Goal: Task Accomplishment & Management: Complete application form

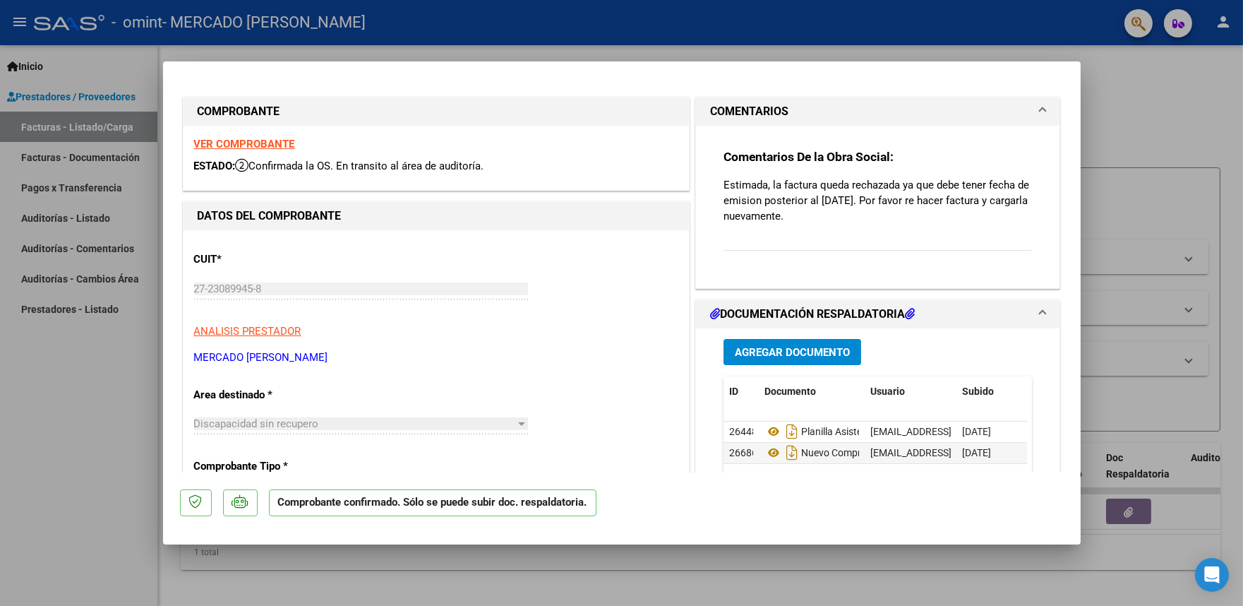
click at [1124, 88] on div at bounding box center [621, 303] width 1243 height 606
type input "$ 0,00"
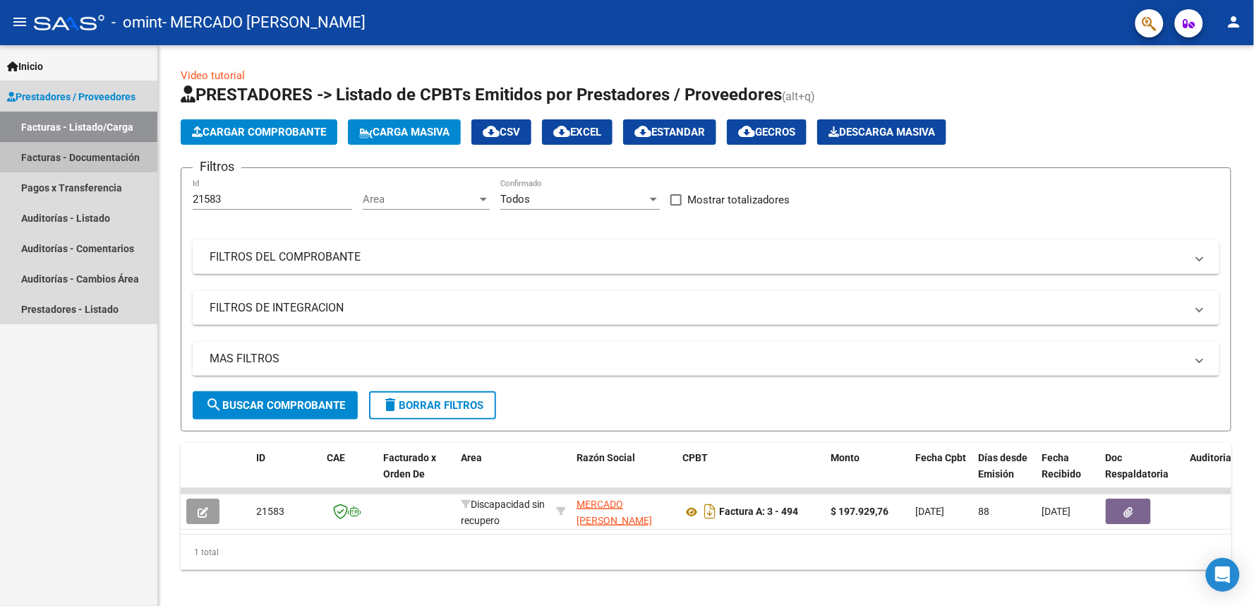
click at [47, 157] on link "Facturas - Documentación" at bounding box center [78, 157] width 157 height 30
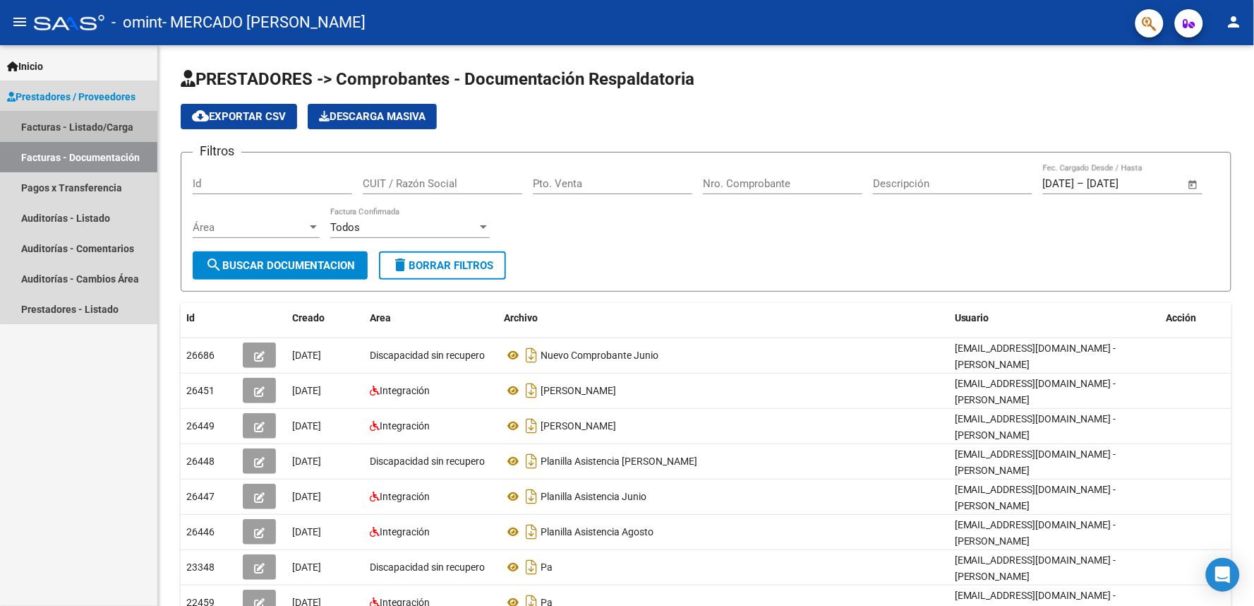
click at [88, 123] on link "Facturas - Listado/Carga" at bounding box center [78, 127] width 157 height 30
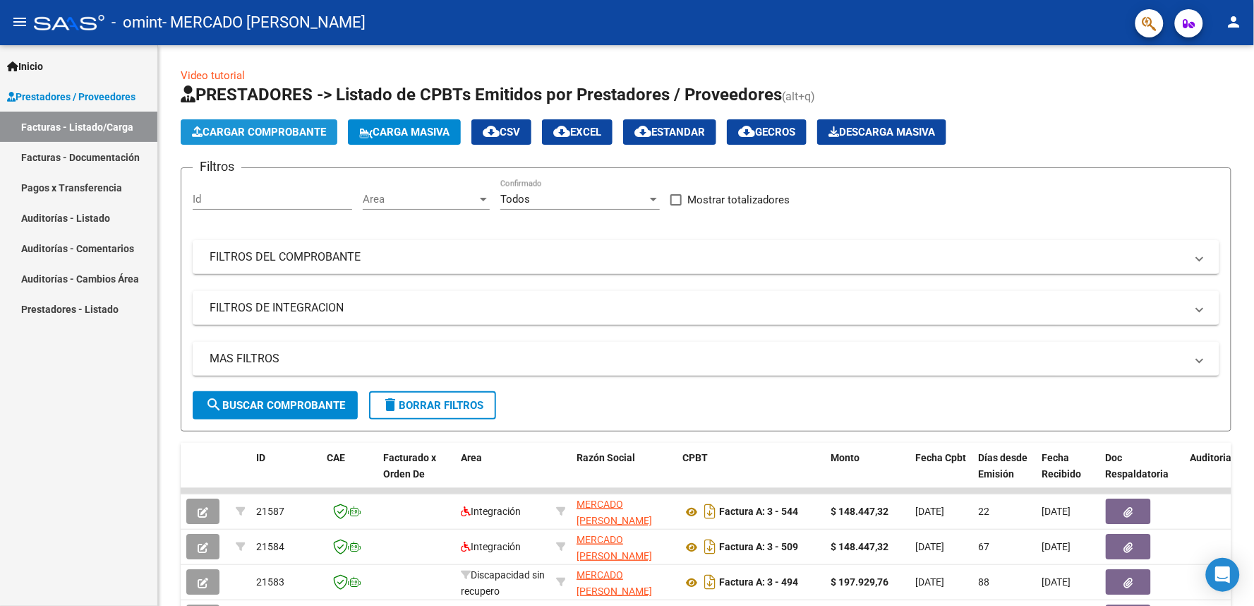
click at [244, 126] on span "Cargar Comprobante" at bounding box center [259, 132] width 134 height 13
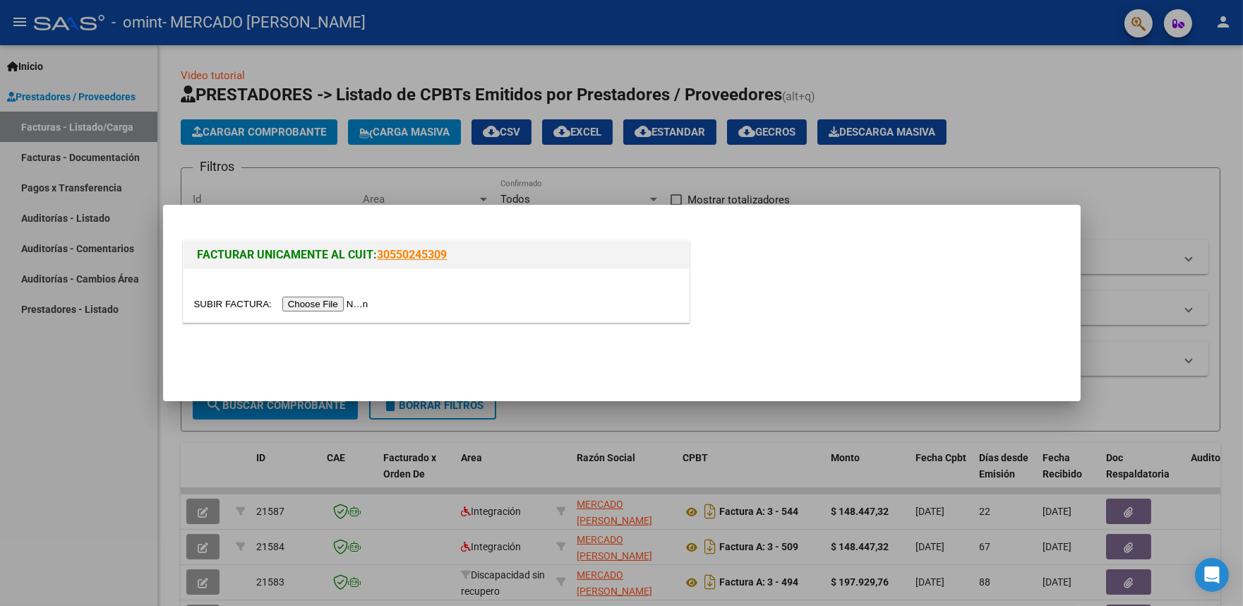
click at [913, 164] on div at bounding box center [621, 303] width 1243 height 606
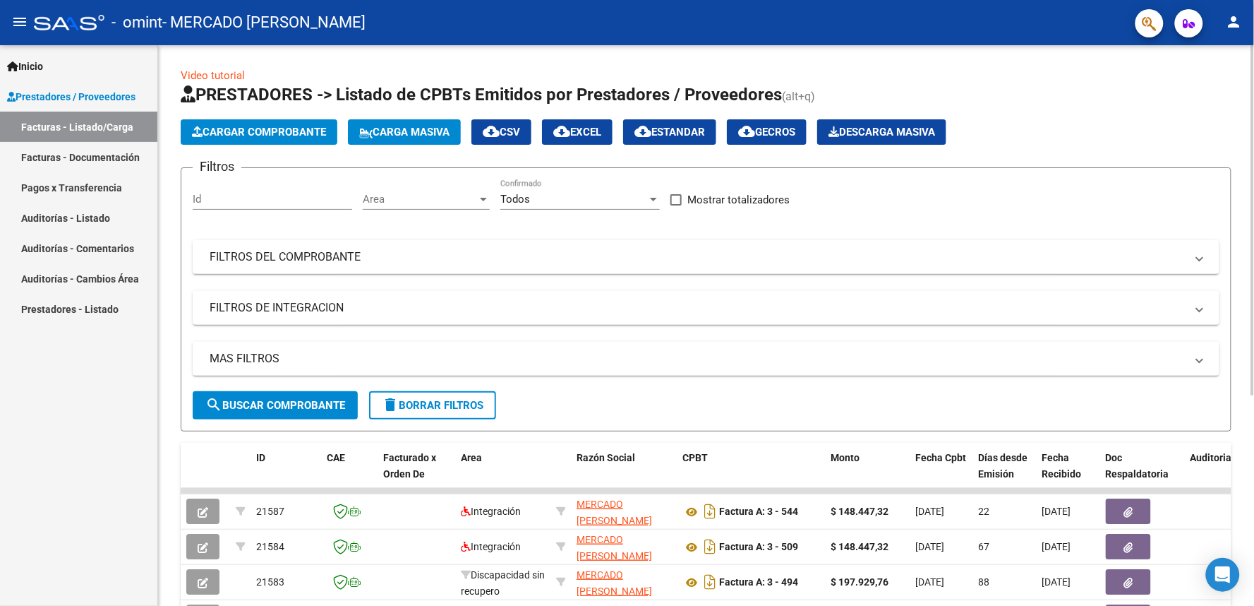
click at [267, 127] on span "Cargar Comprobante" at bounding box center [259, 132] width 134 height 13
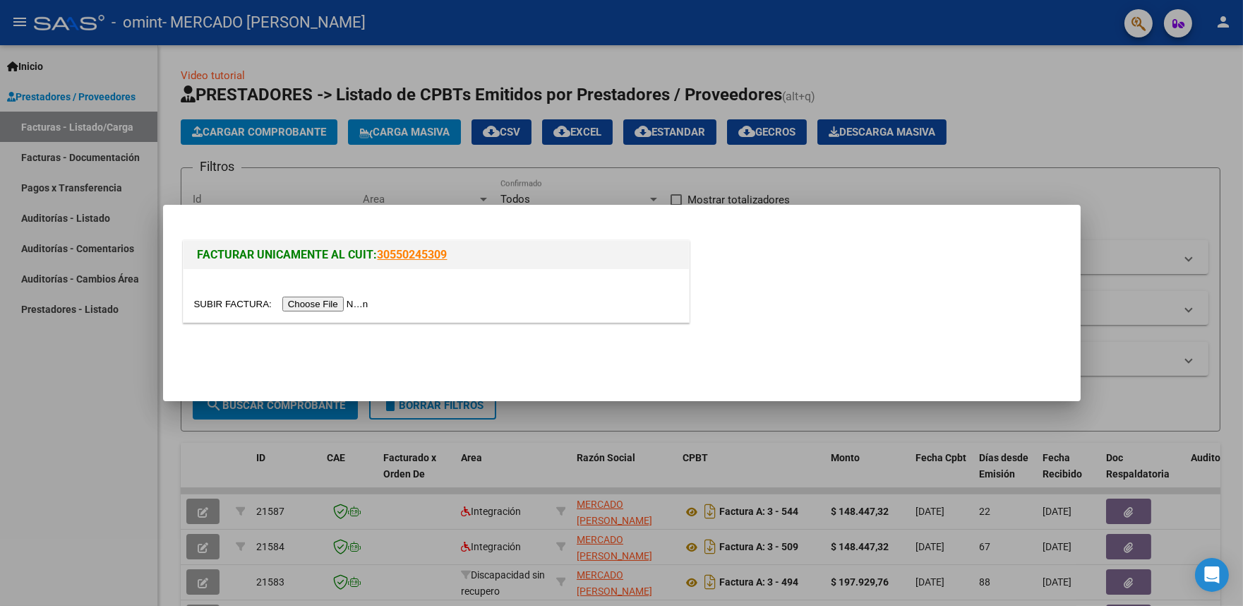
click at [329, 306] on input "file" at bounding box center [283, 303] width 179 height 15
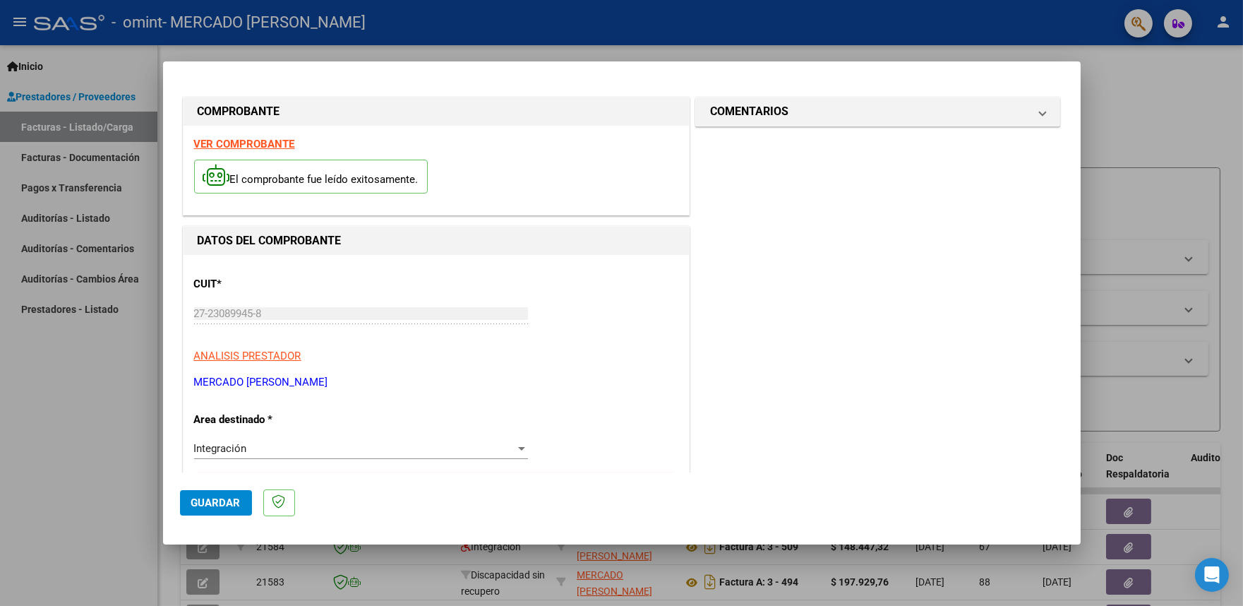
scroll to position [157, 0]
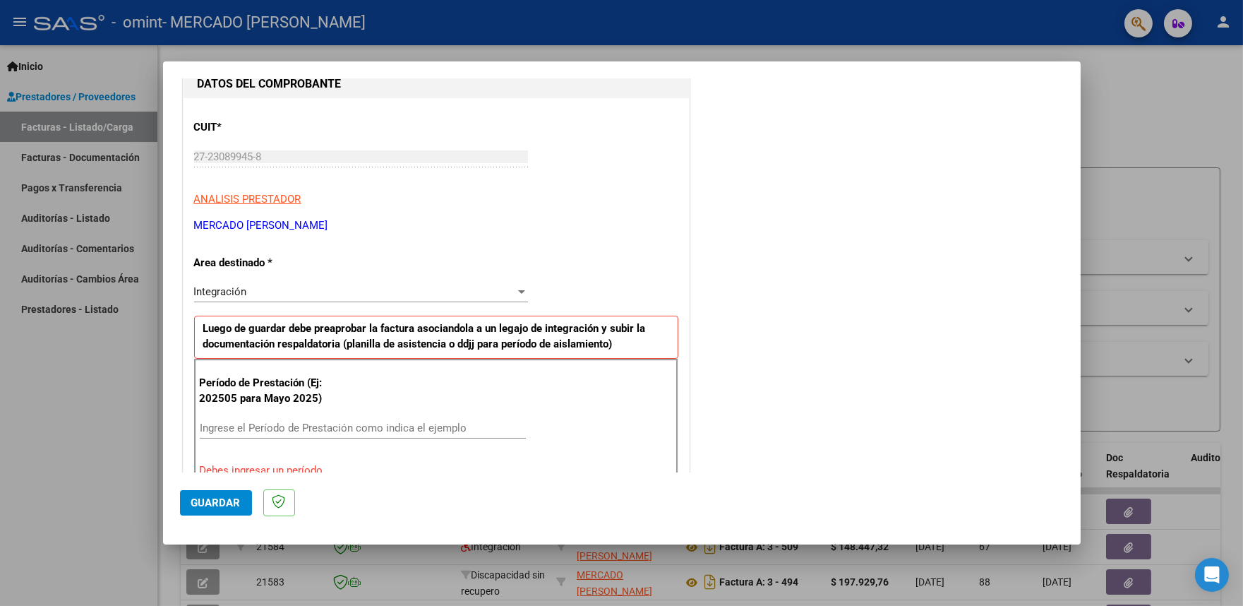
click at [277, 398] on p "Período de Prestación (Ej: 202505 para Mayo 2025)" at bounding box center [271, 391] width 142 height 32
click at [308, 431] on input "Ingrese el Período de Prestación como indica el ejemplo" at bounding box center [363, 427] width 326 height 13
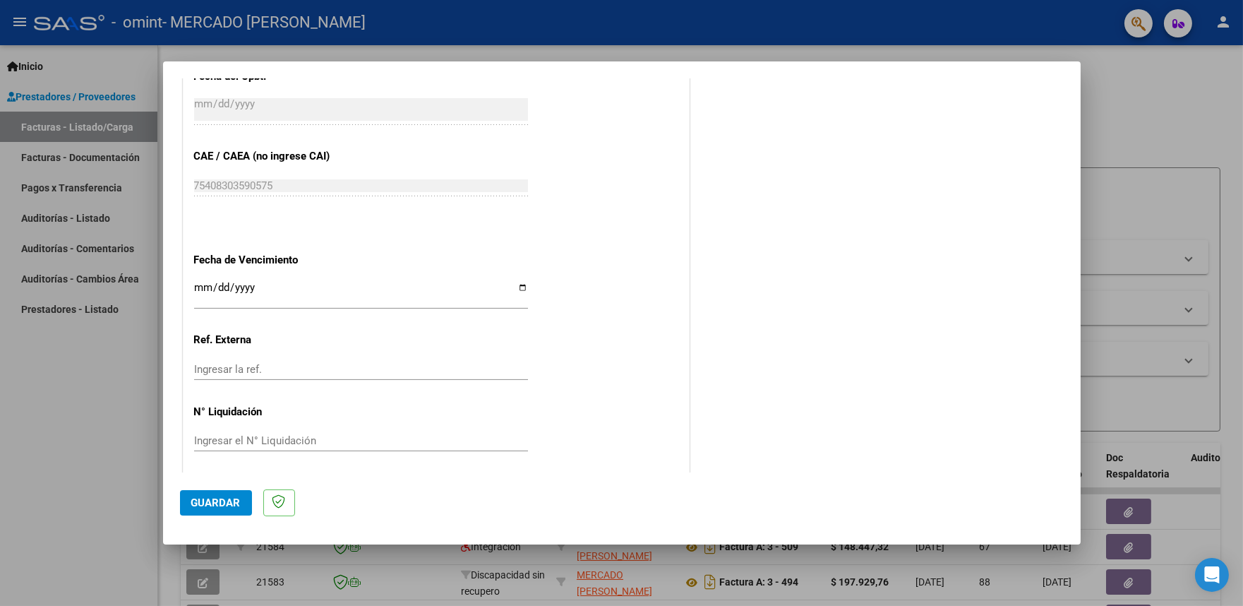
scroll to position [848, 0]
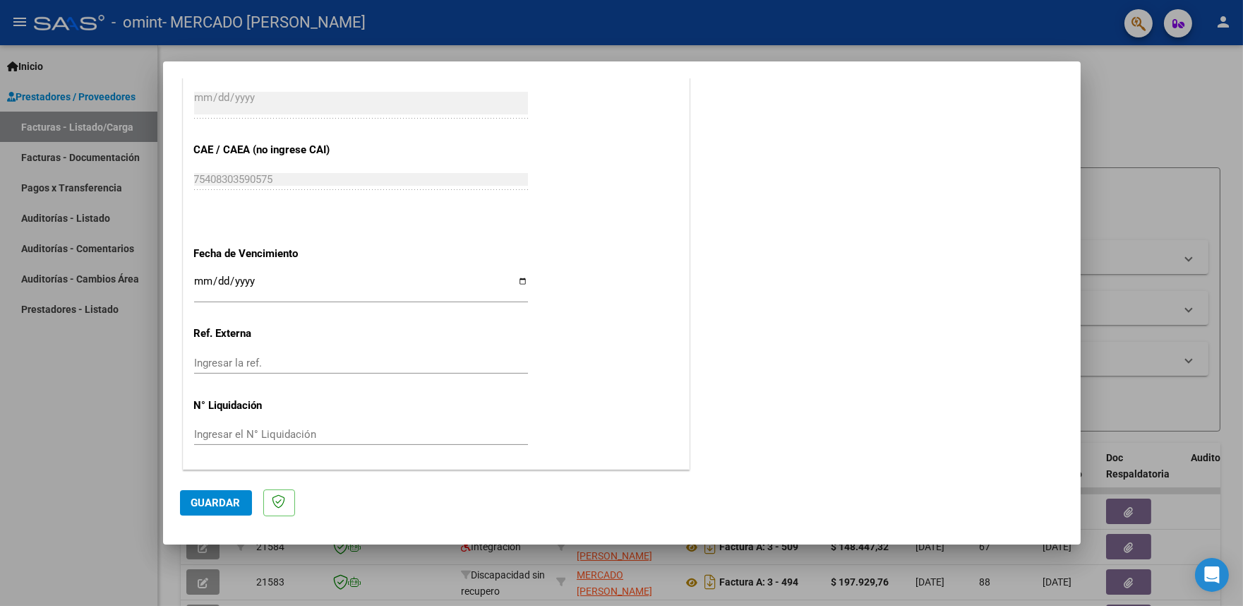
type input "202509"
click at [390, 289] on input "Ingresar la fecha" at bounding box center [361, 286] width 334 height 23
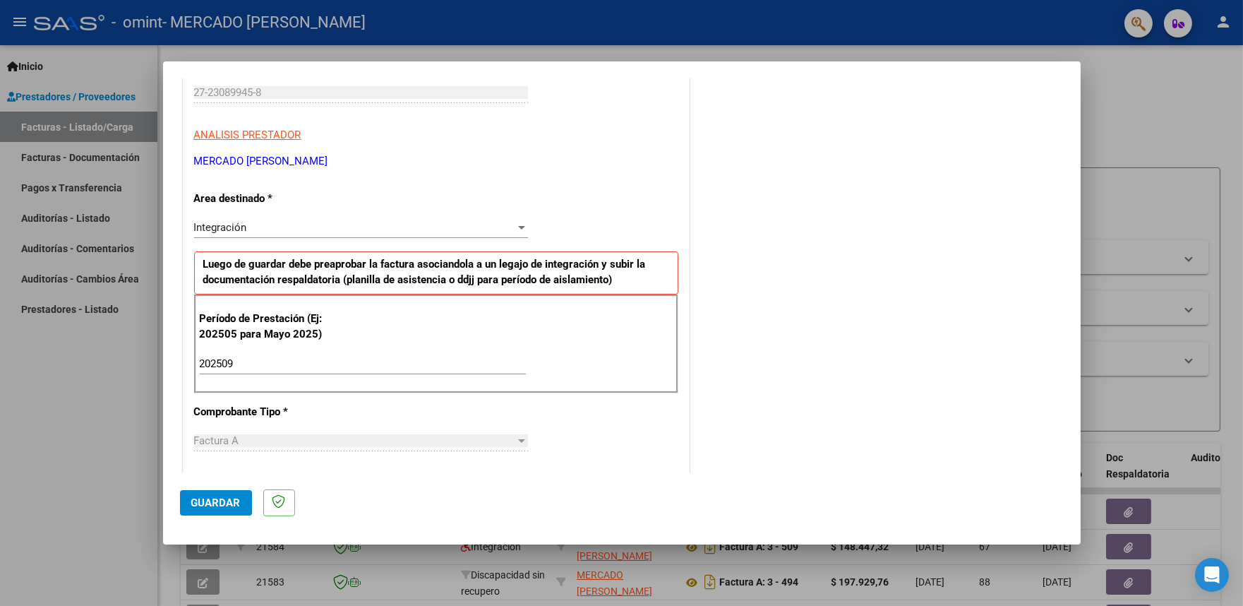
scroll to position [0, 0]
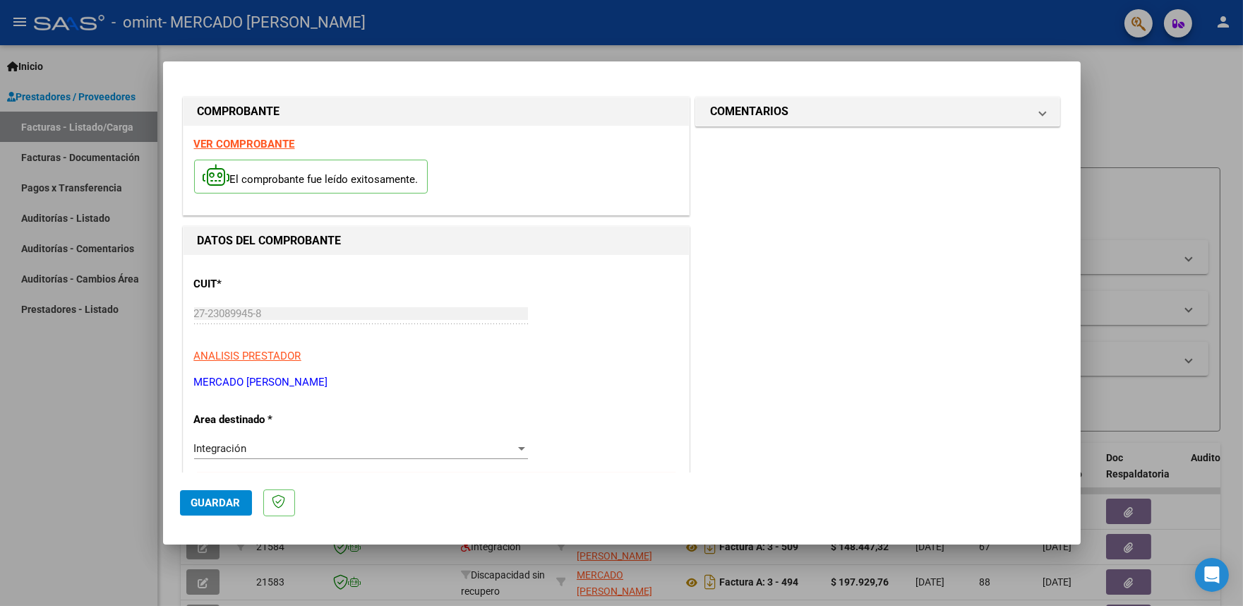
click at [88, 92] on div at bounding box center [621, 303] width 1243 height 606
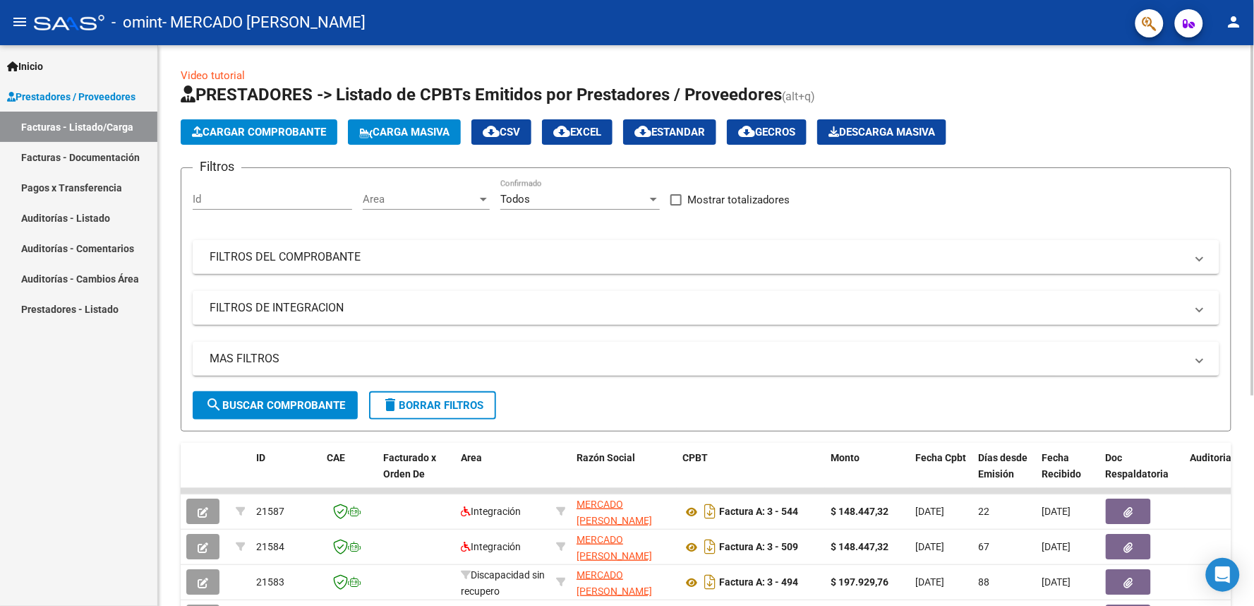
click at [258, 138] on button "Cargar Comprobante" at bounding box center [259, 131] width 157 height 25
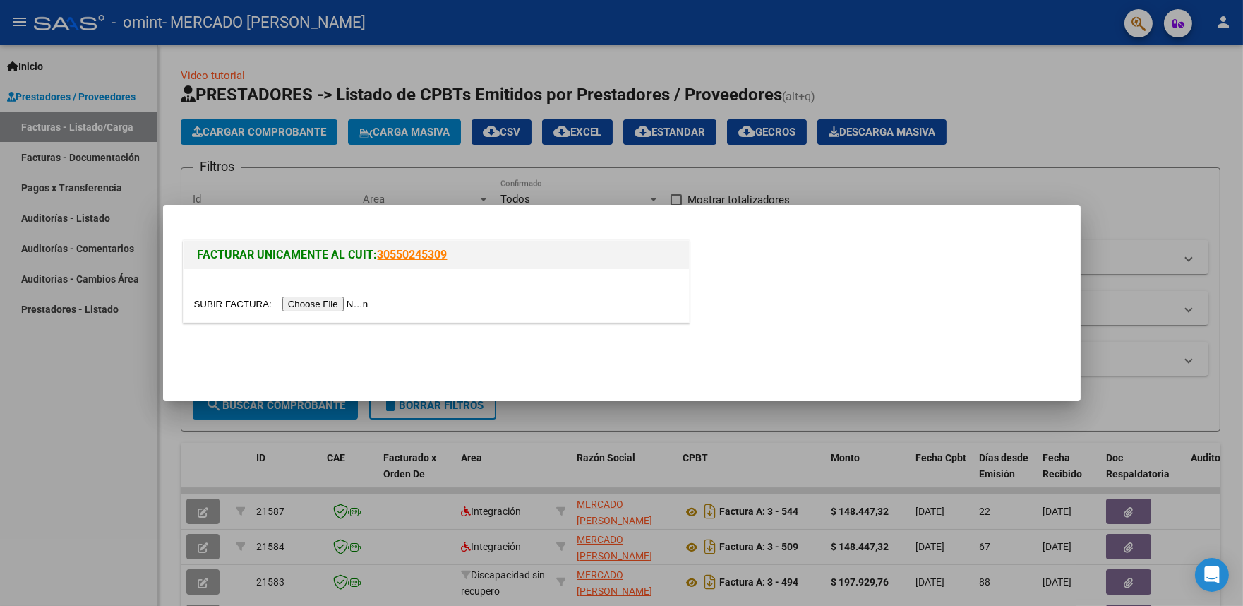
click at [319, 301] on input "file" at bounding box center [283, 303] width 179 height 15
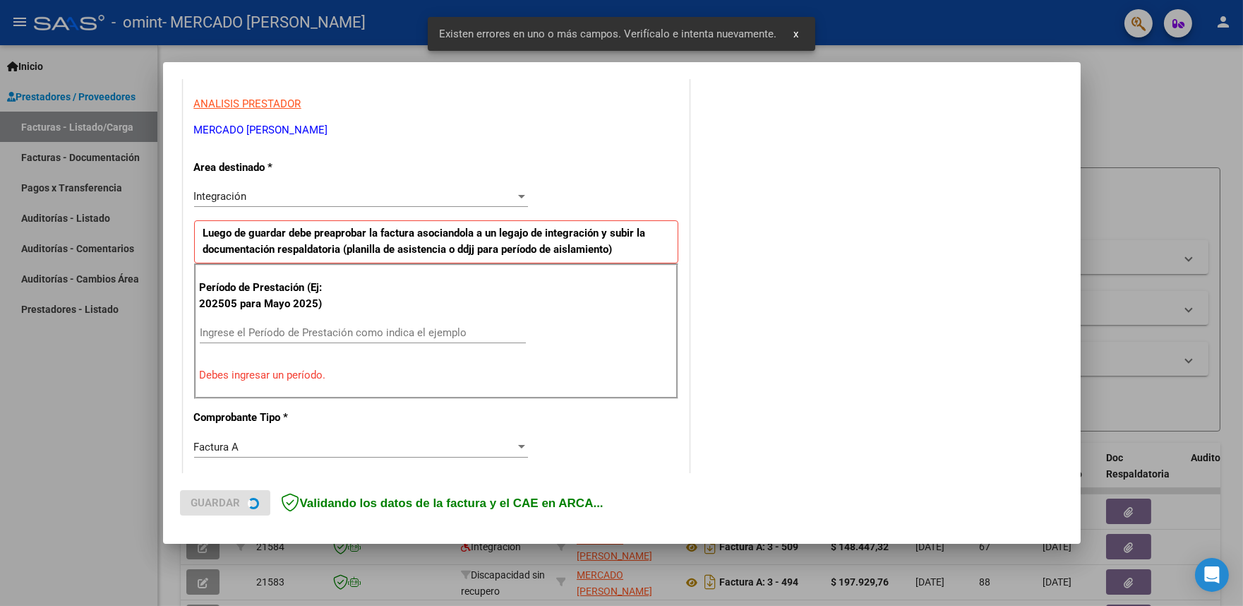
scroll to position [268, 0]
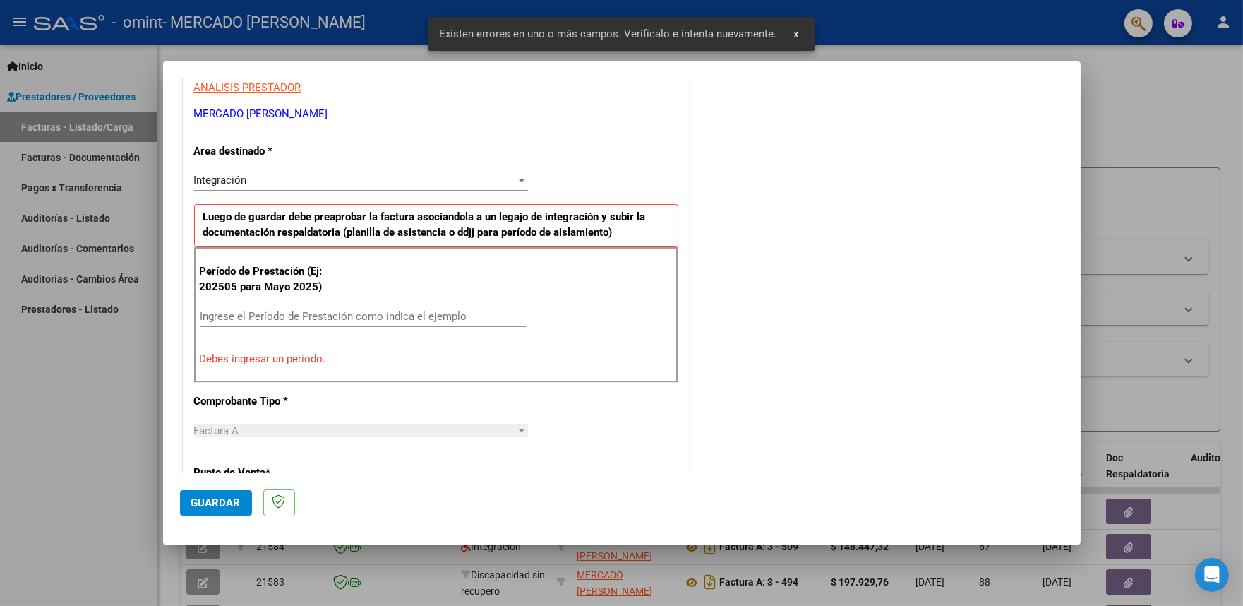
click at [287, 313] on input "Ingrese el Período de Prestación como indica el ejemplo" at bounding box center [363, 316] width 326 height 13
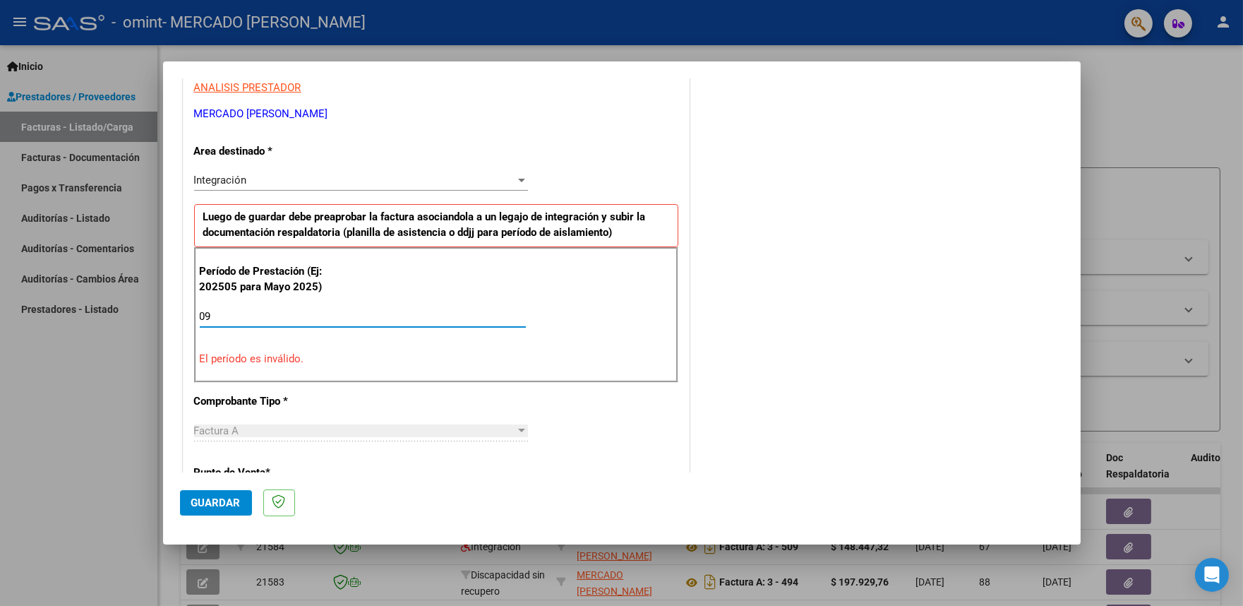
type input "0"
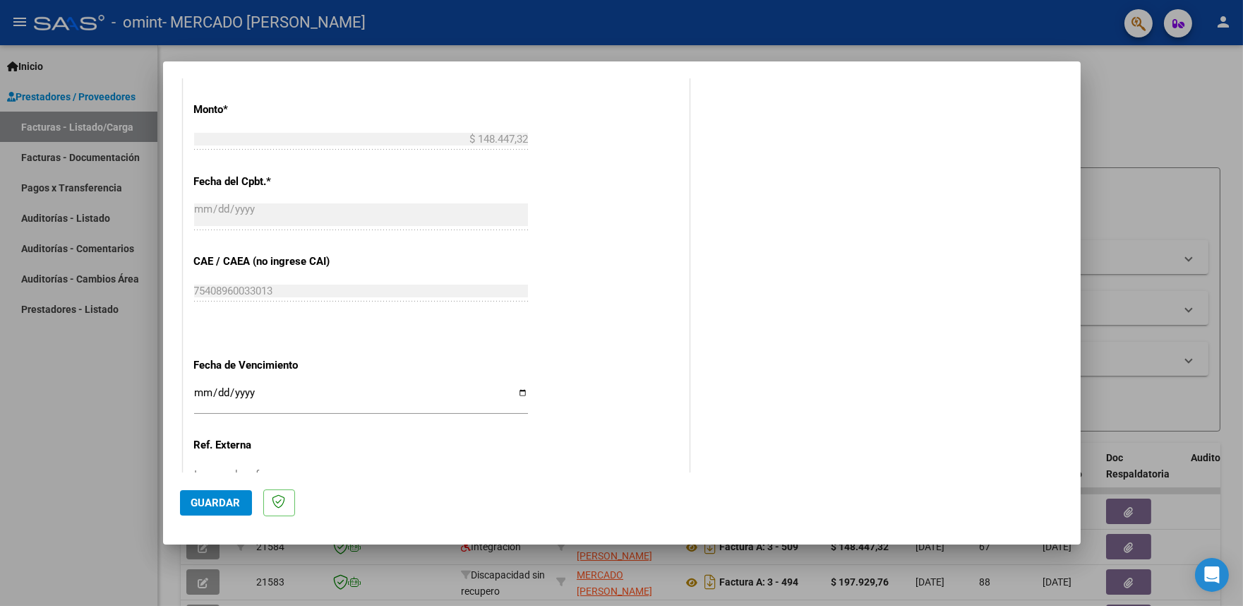
scroll to position [817, 0]
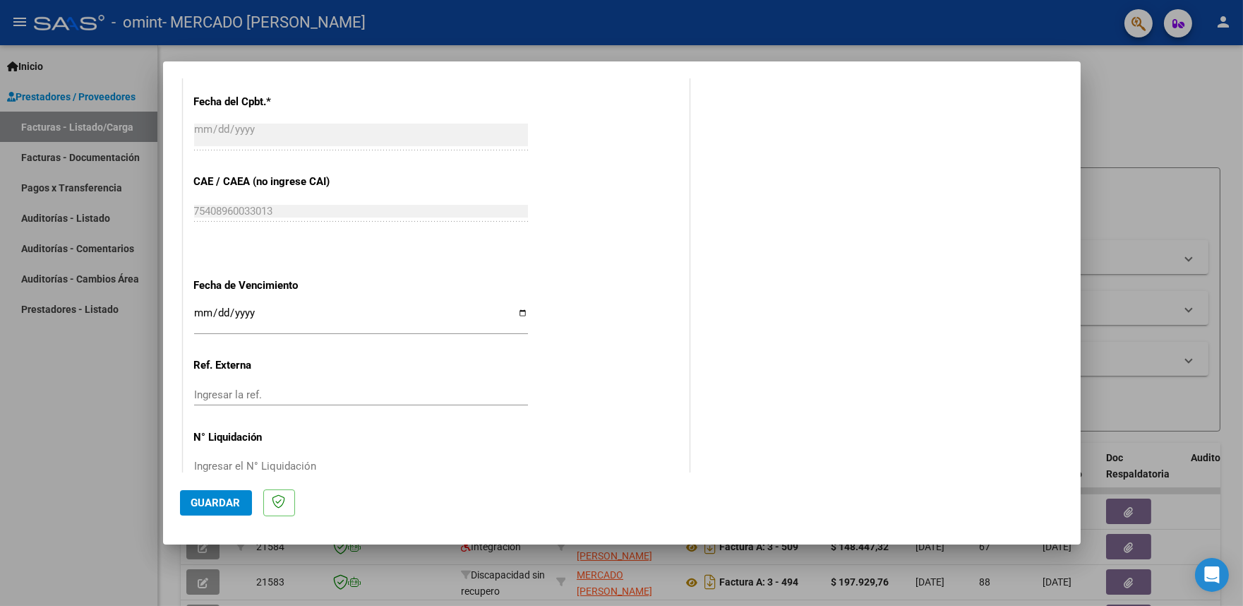
type input "202509"
click at [222, 311] on input "Ingresar la fecha" at bounding box center [361, 318] width 334 height 23
click at [513, 311] on input "Ingresar la fecha" at bounding box center [361, 318] width 334 height 23
type input "[DATE]"
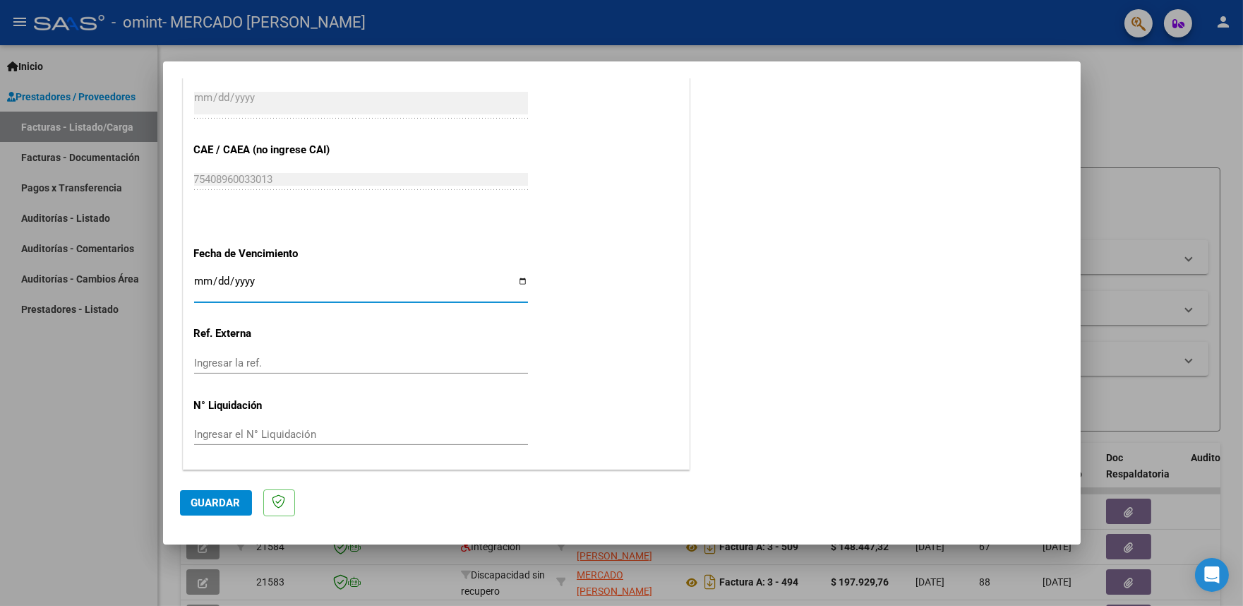
click at [222, 510] on button "Guardar" at bounding box center [216, 502] width 72 height 25
click at [210, 505] on span "Guardar" at bounding box center [215, 502] width 49 height 13
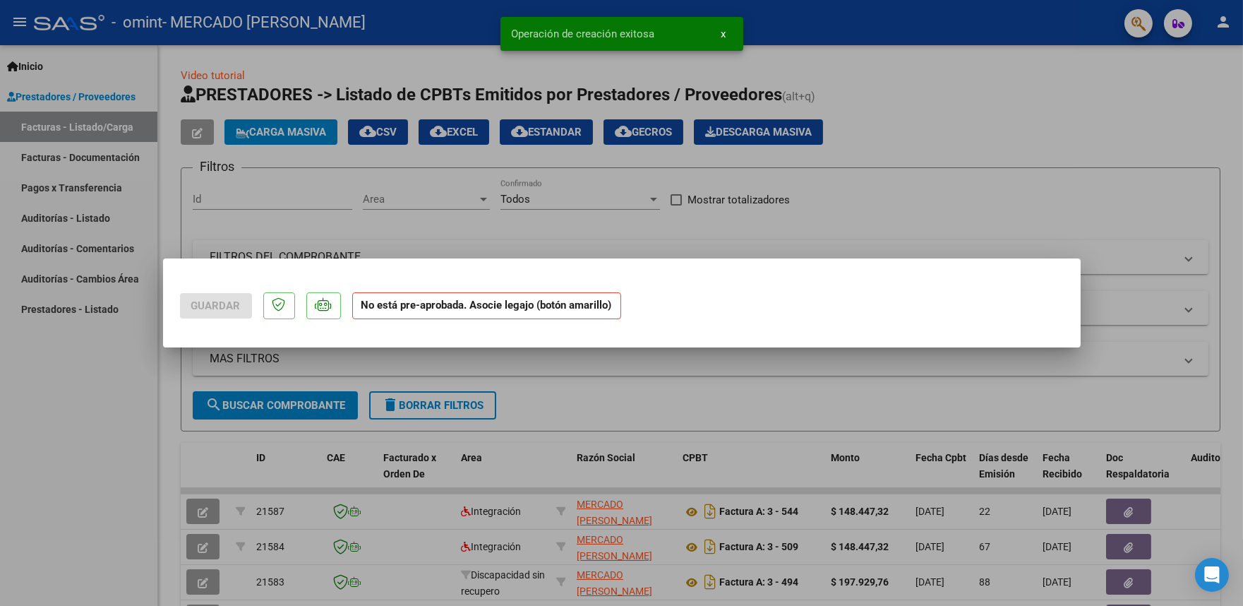
scroll to position [0, 0]
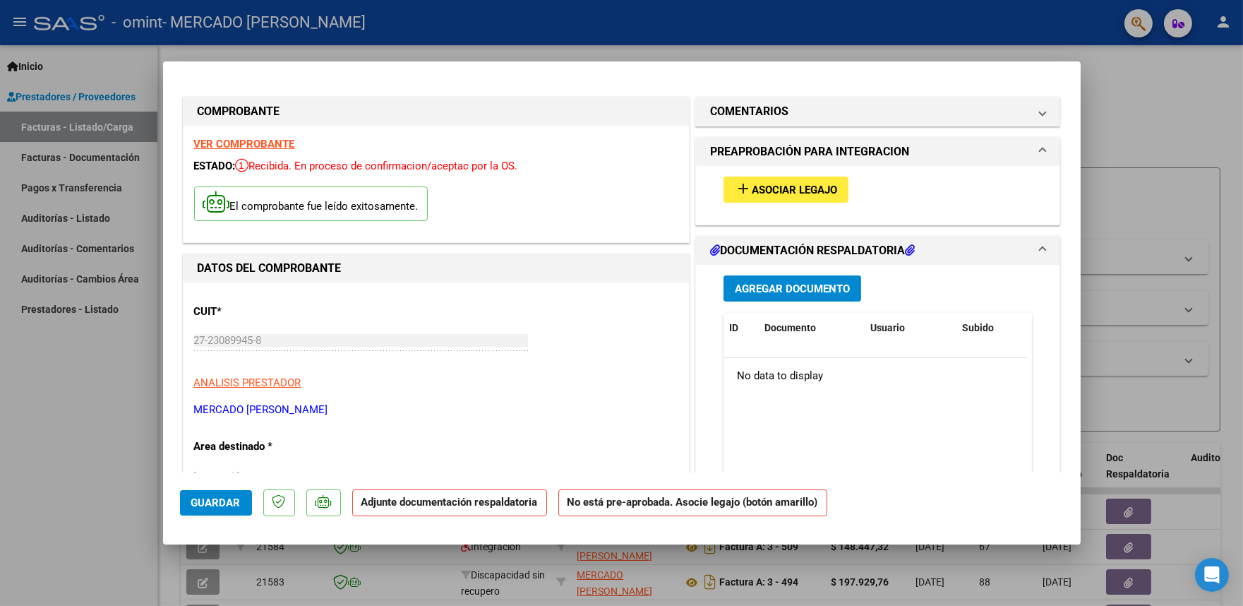
click at [810, 287] on span "Agregar Documento" at bounding box center [792, 288] width 115 height 13
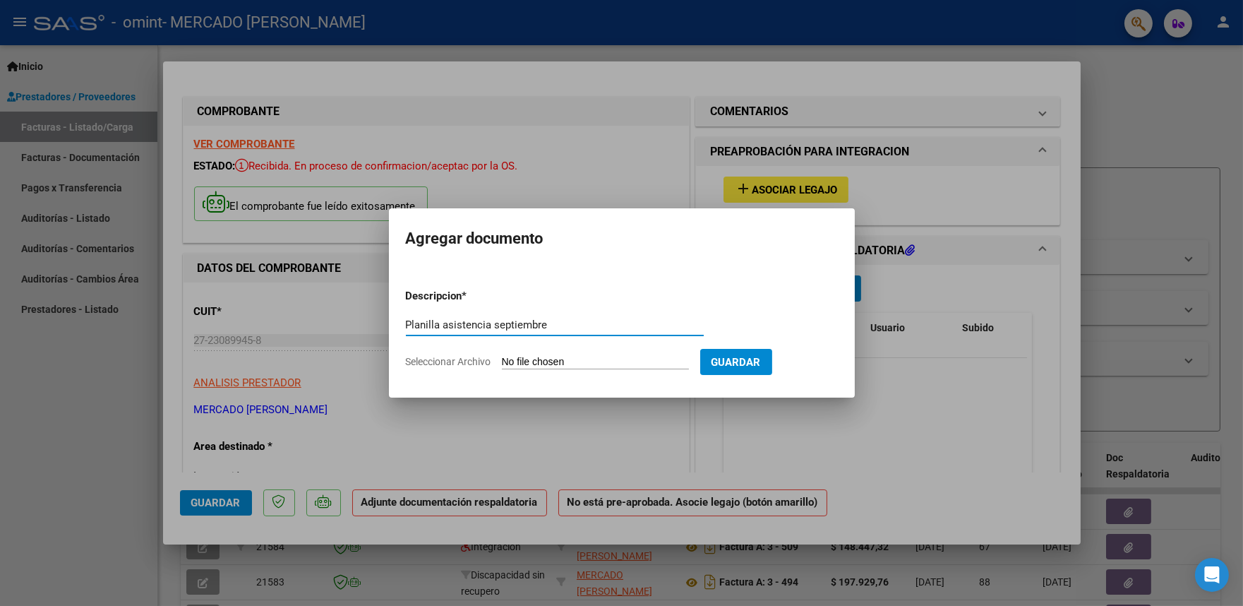
type input "Planilla asistencia septiembre"
click at [514, 358] on input "Seleccionar Archivo" at bounding box center [595, 362] width 187 height 13
type input "C:\fakepath\[PERSON_NAME] sept .pdf"
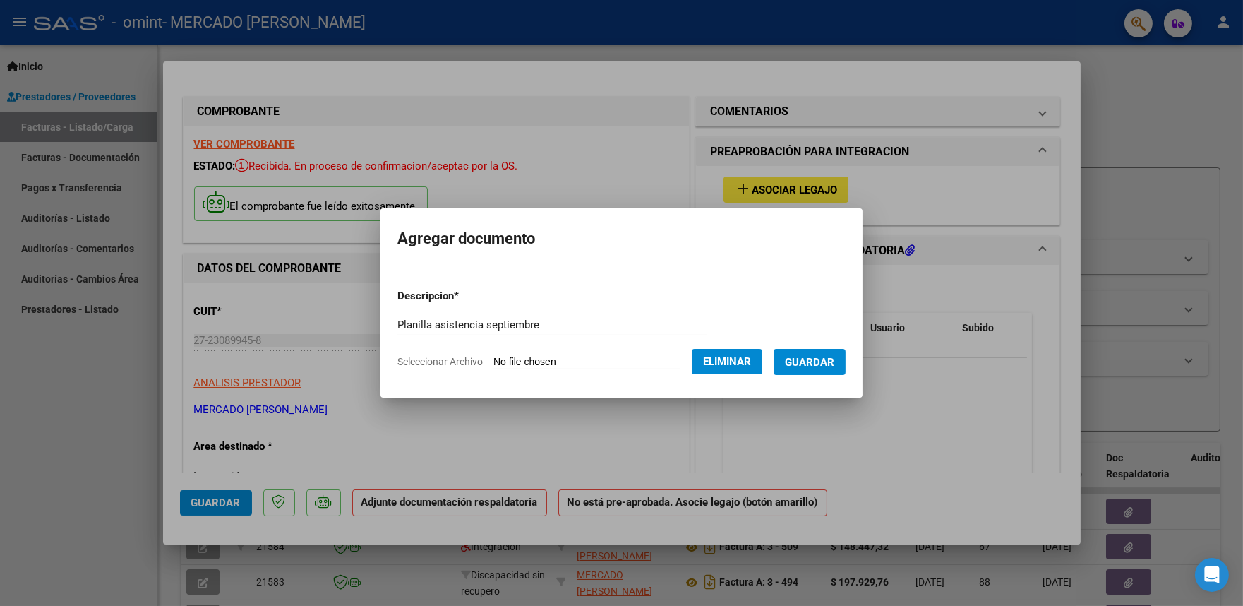
click at [814, 358] on span "Guardar" at bounding box center [809, 362] width 49 height 13
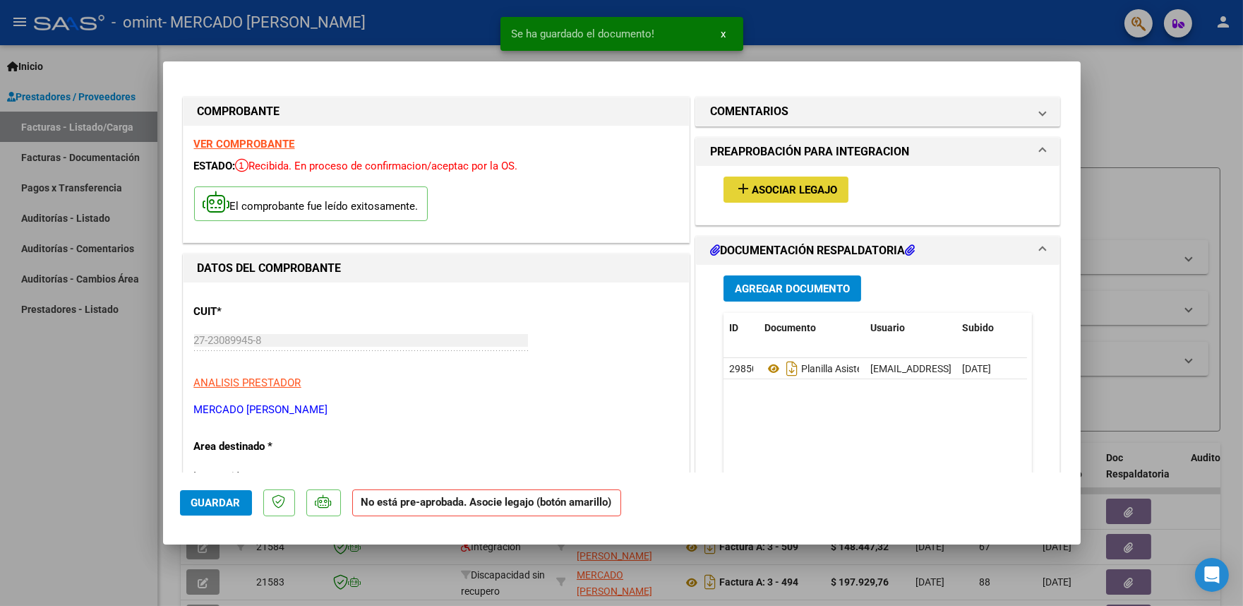
click at [752, 187] on span "Asociar Legajo" at bounding box center [794, 190] width 85 height 13
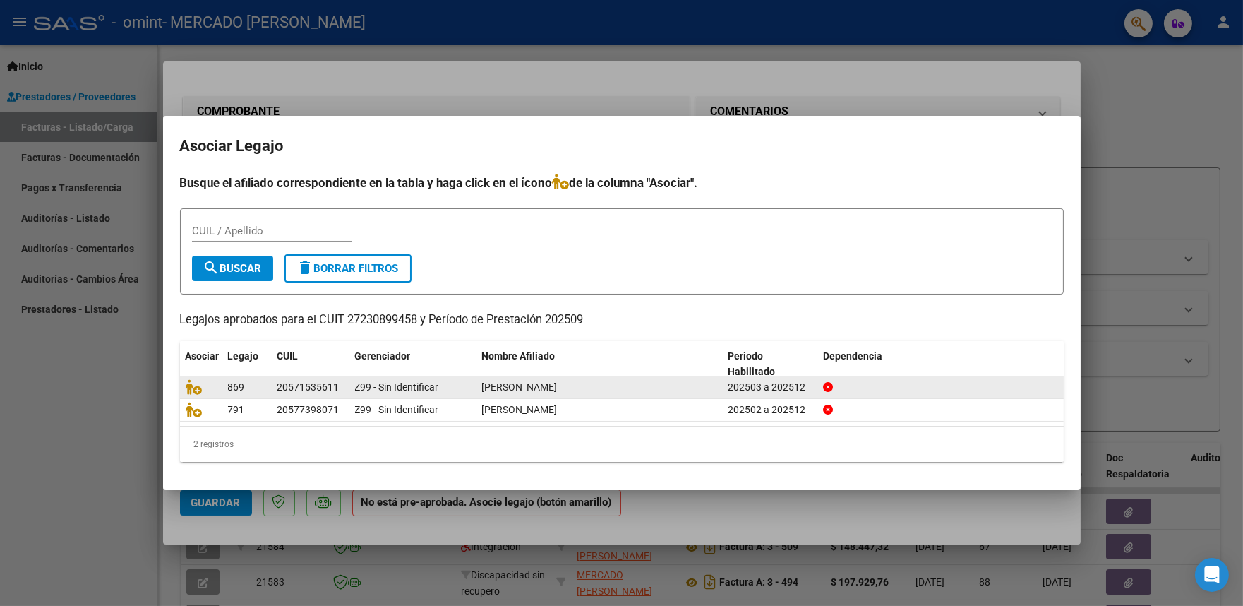
click at [292, 390] on div "20571535611" at bounding box center [308, 387] width 62 height 16
click at [781, 383] on div "202503 a 202512" at bounding box center [770, 387] width 84 height 16
click at [191, 386] on icon at bounding box center [194, 387] width 17 height 16
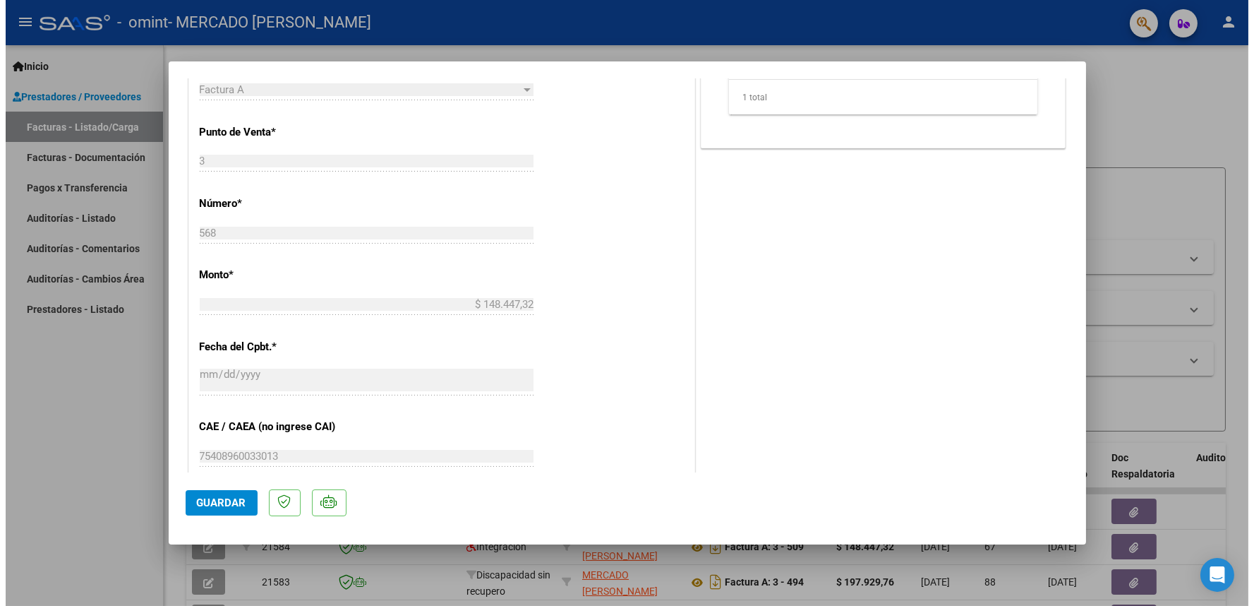
scroll to position [627, 0]
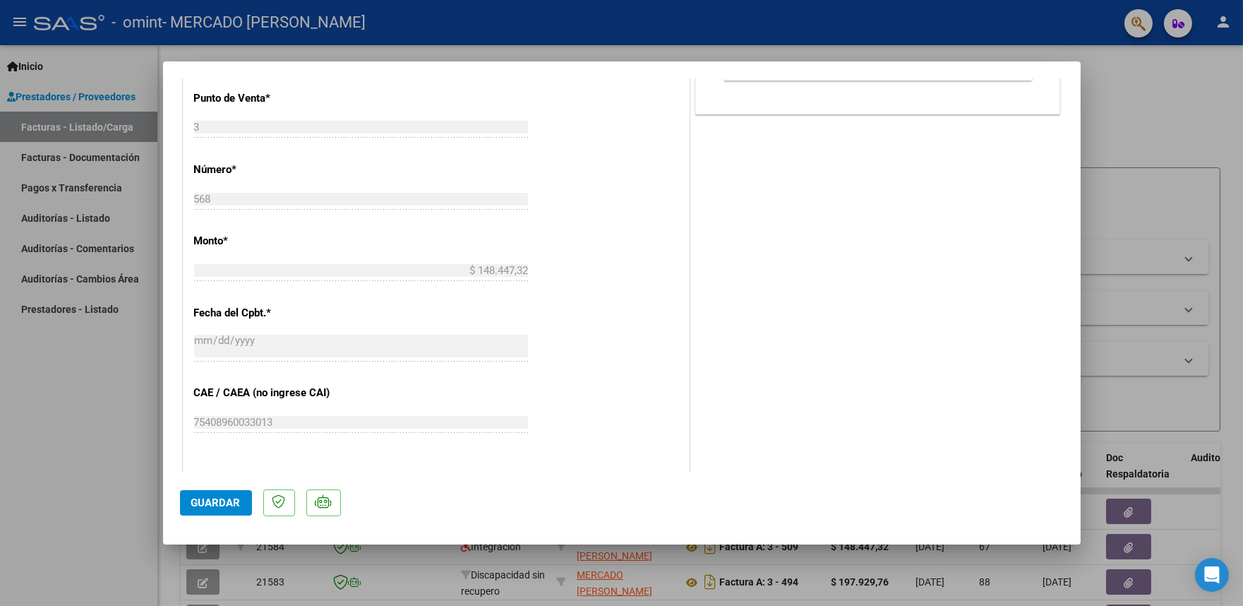
click at [208, 503] on span "Guardar" at bounding box center [215, 502] width 49 height 13
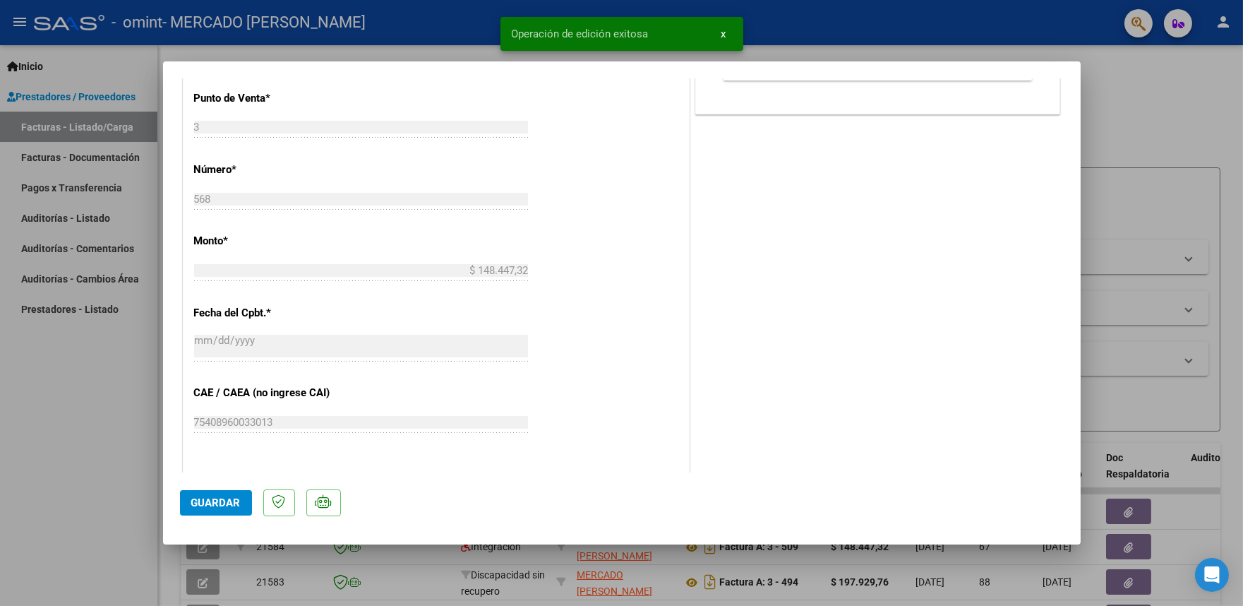
click at [721, 33] on span "x" at bounding box center [723, 34] width 5 height 13
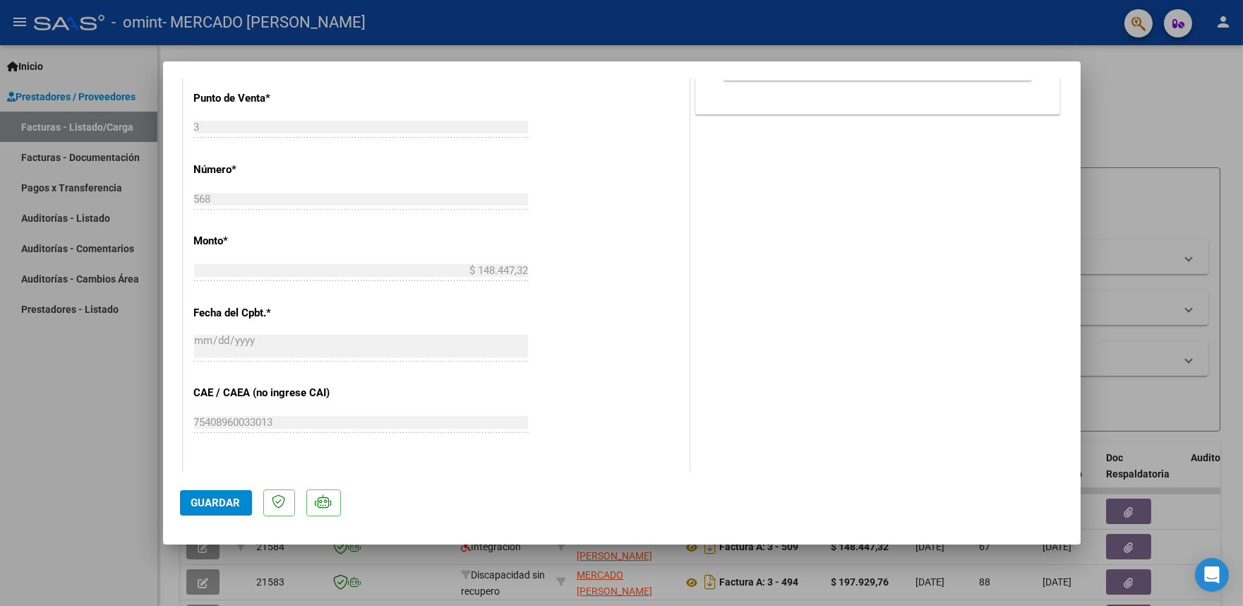
click at [1202, 145] on div at bounding box center [621, 303] width 1243 height 606
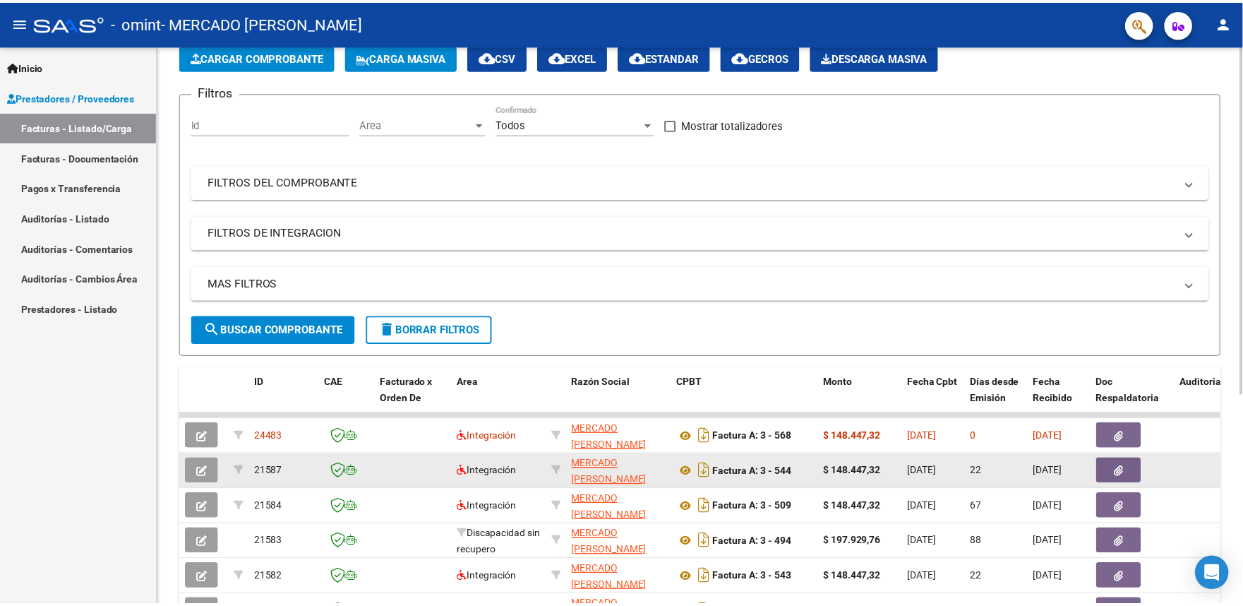
scroll to position [78, 0]
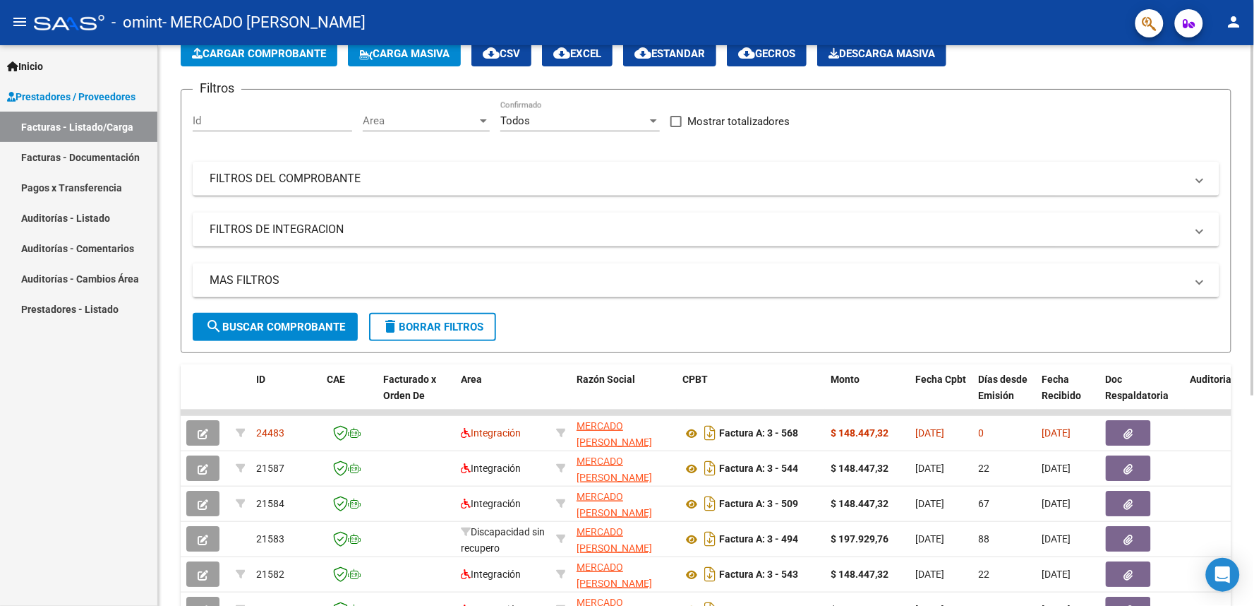
click at [284, 61] on button "Cargar Comprobante" at bounding box center [259, 53] width 157 height 25
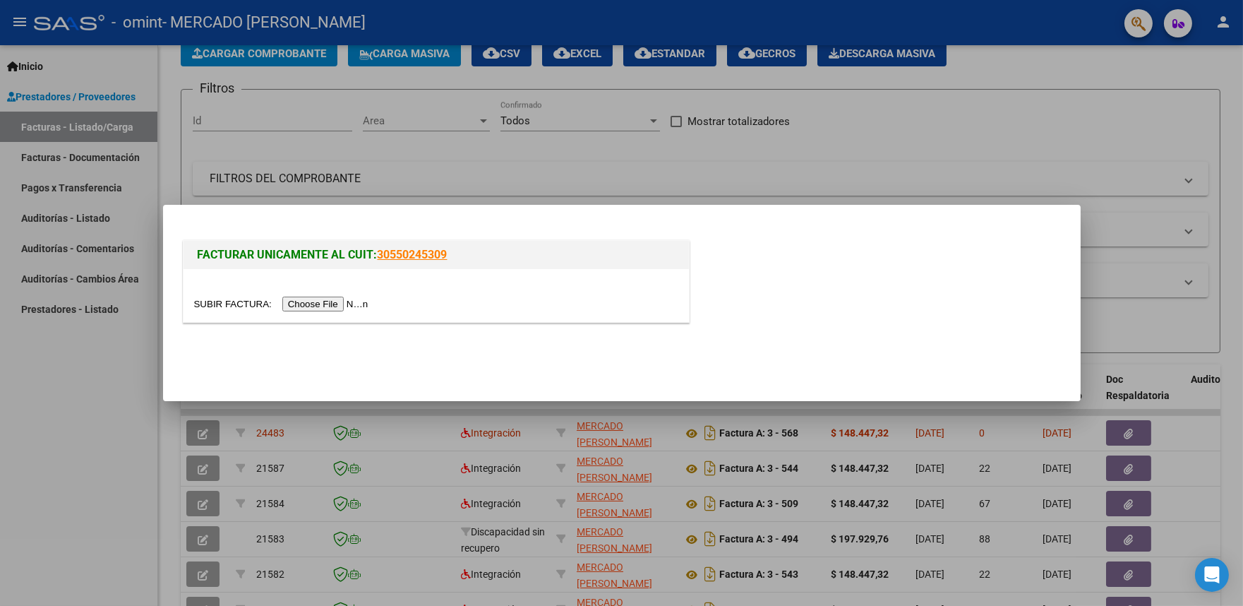
click at [308, 304] on input "file" at bounding box center [283, 303] width 179 height 15
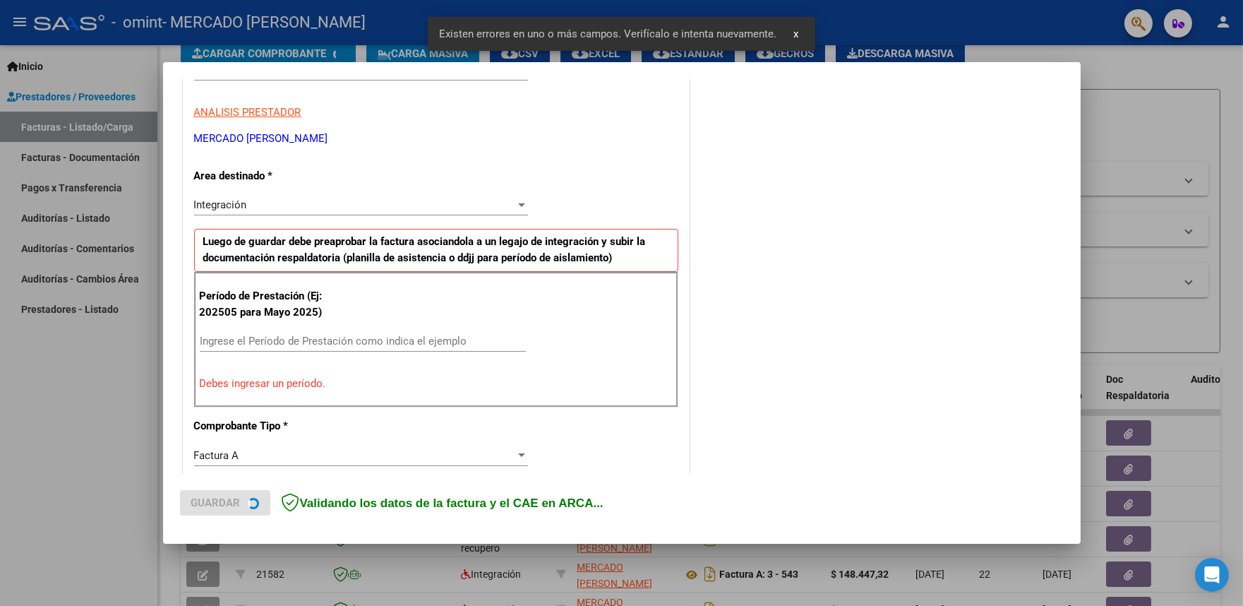
scroll to position [294, 0]
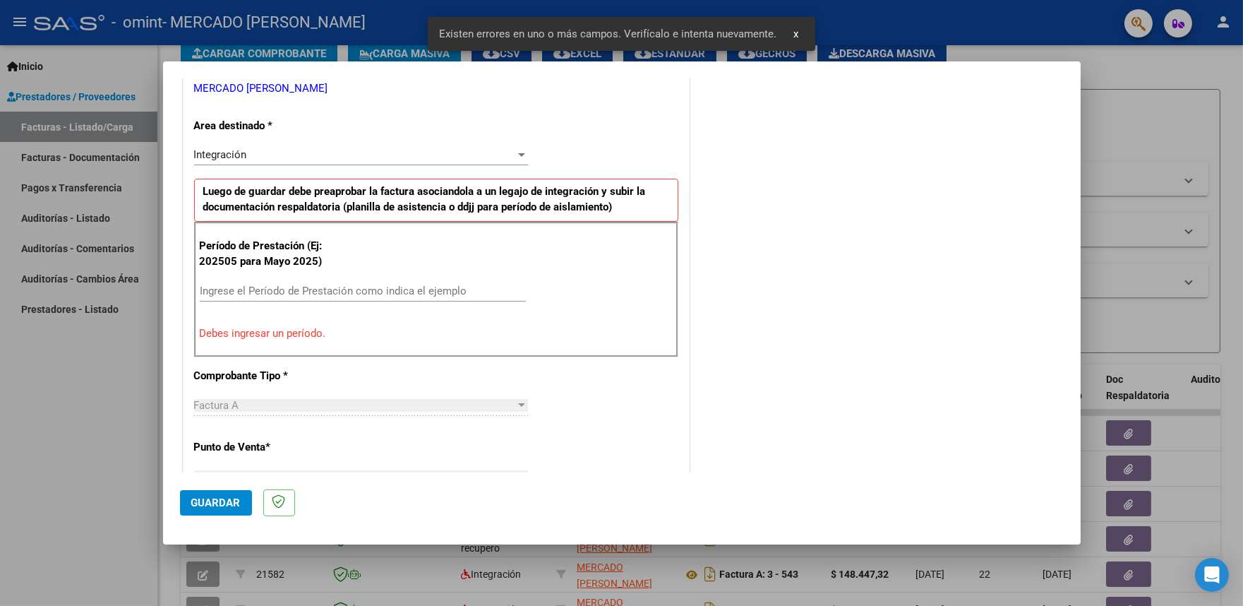
click at [404, 285] on input "Ingrese el Período de Prestación como indica el ejemplo" at bounding box center [363, 290] width 326 height 13
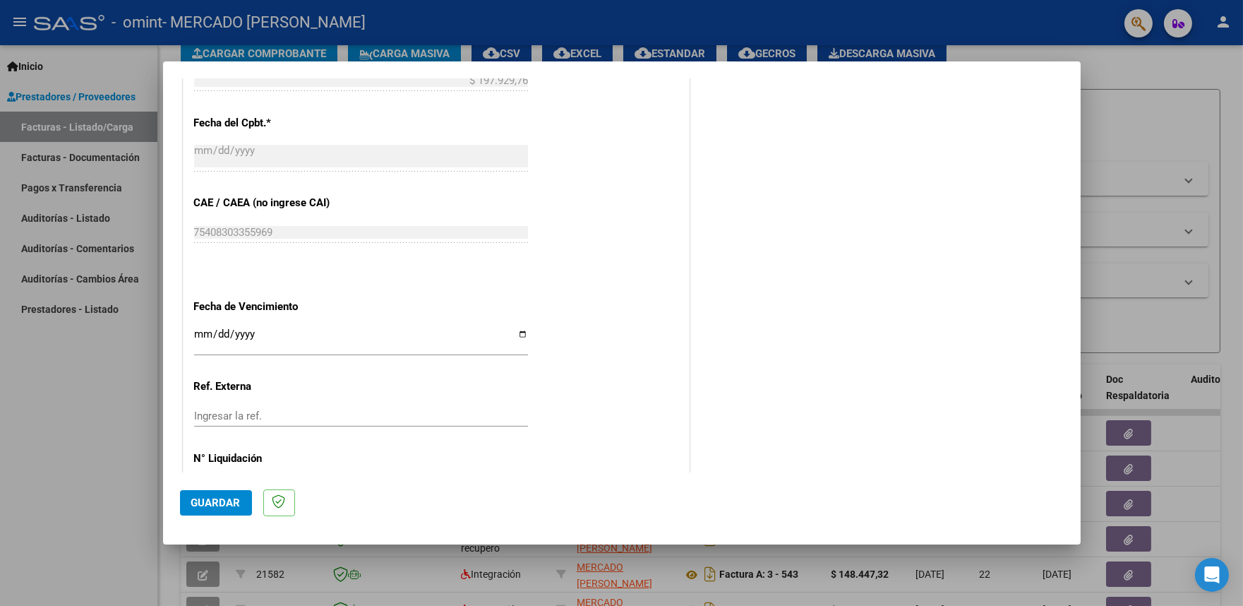
scroll to position [848, 0]
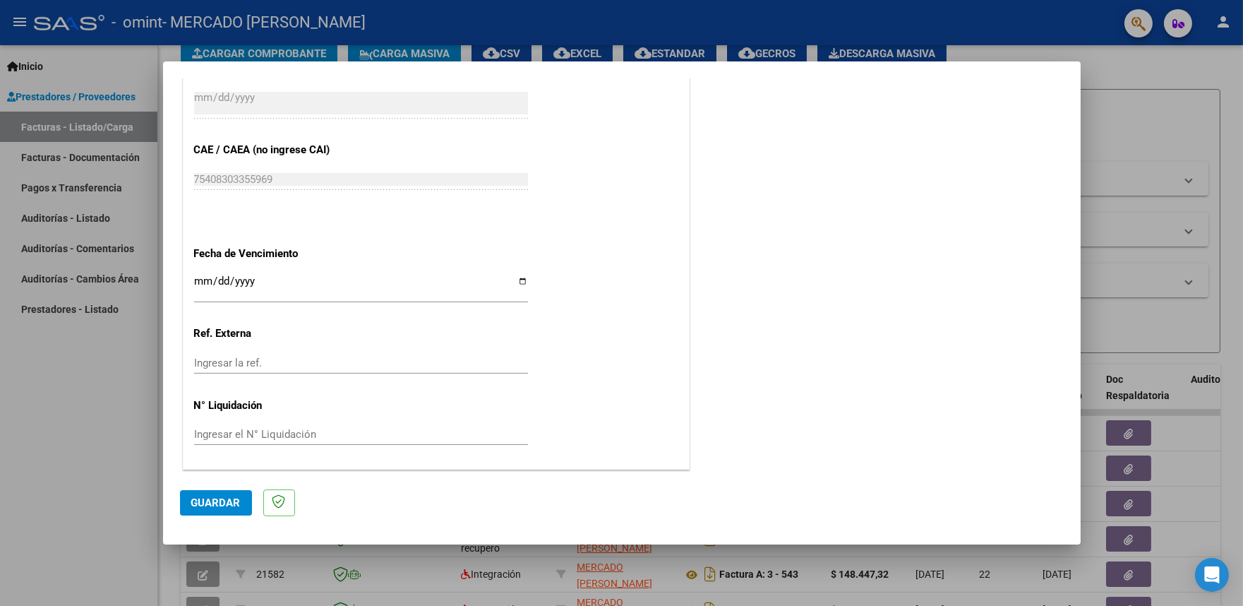
type input "202509"
click at [519, 282] on input "Ingresar la fecha" at bounding box center [361, 286] width 334 height 23
click at [521, 280] on input "Ingresar la fecha" at bounding box center [361, 286] width 334 height 23
type input "[DATE]"
click at [232, 506] on span "Guardar" at bounding box center [215, 502] width 49 height 13
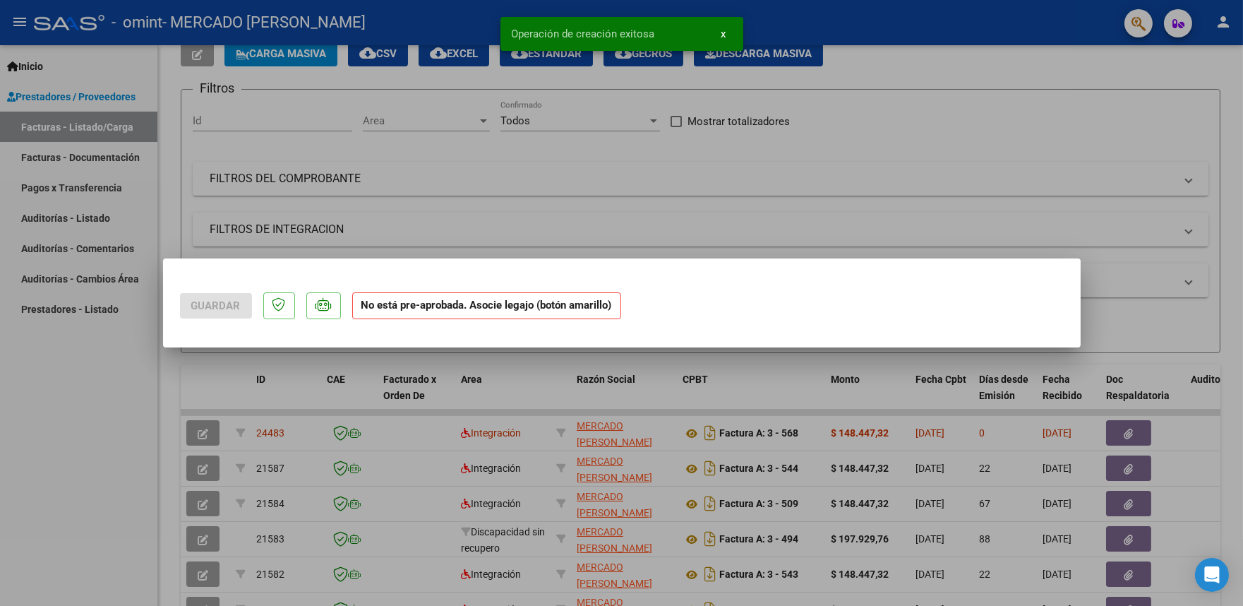
scroll to position [0, 0]
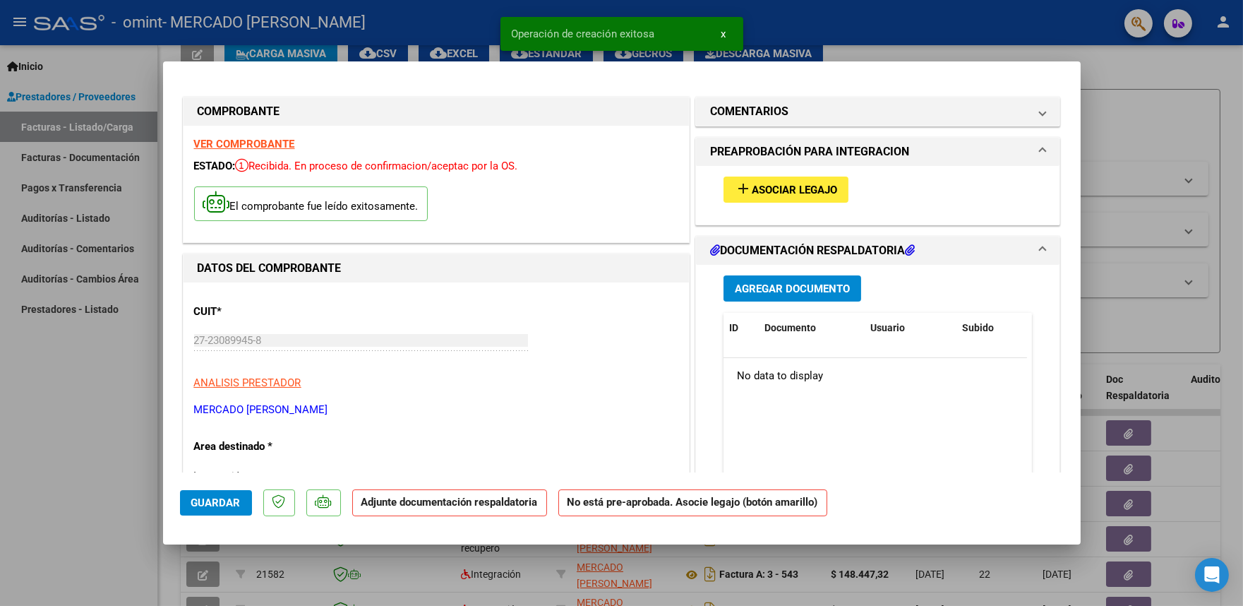
click at [801, 186] on span "Asociar Legajo" at bounding box center [794, 190] width 85 height 13
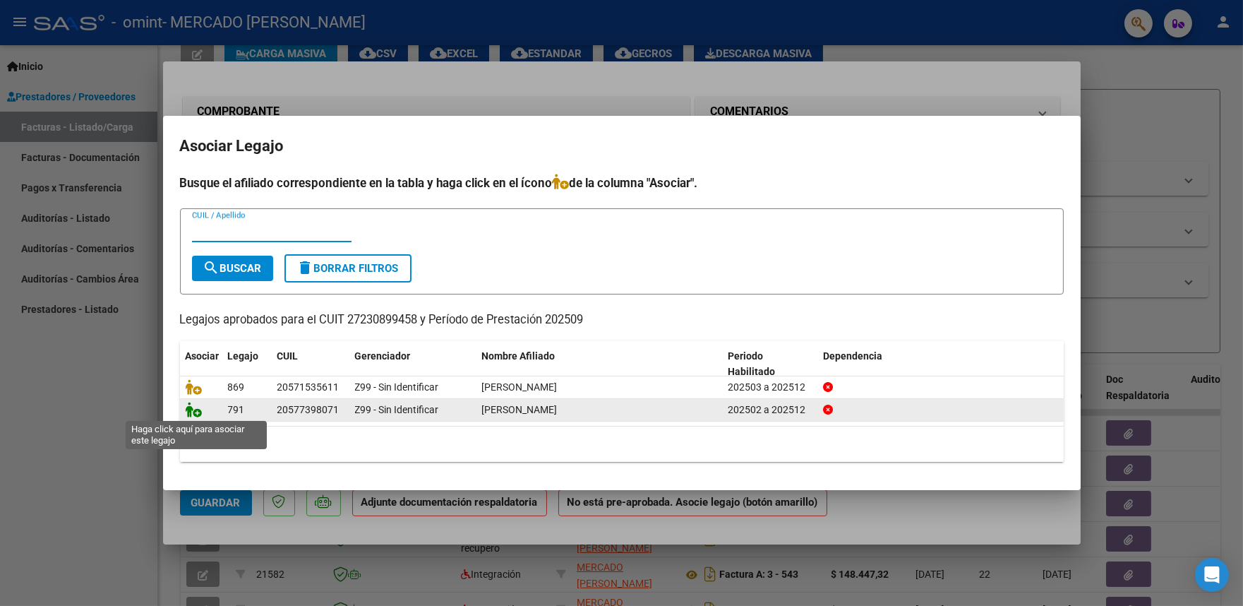
click at [189, 414] on icon at bounding box center [194, 410] width 17 height 16
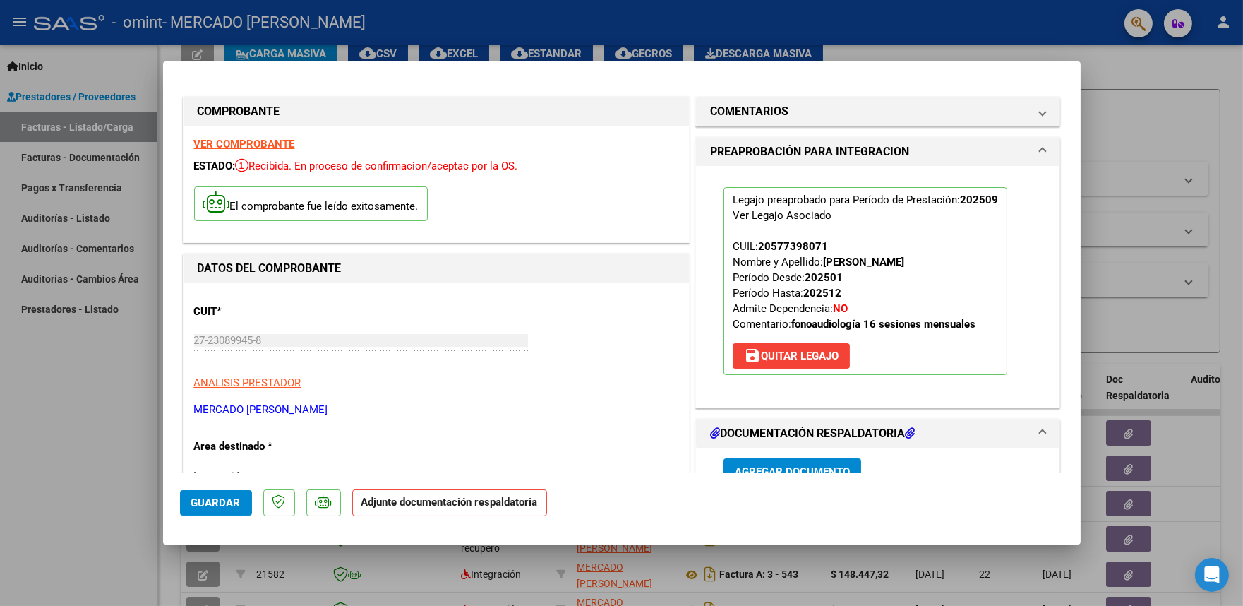
scroll to position [157, 0]
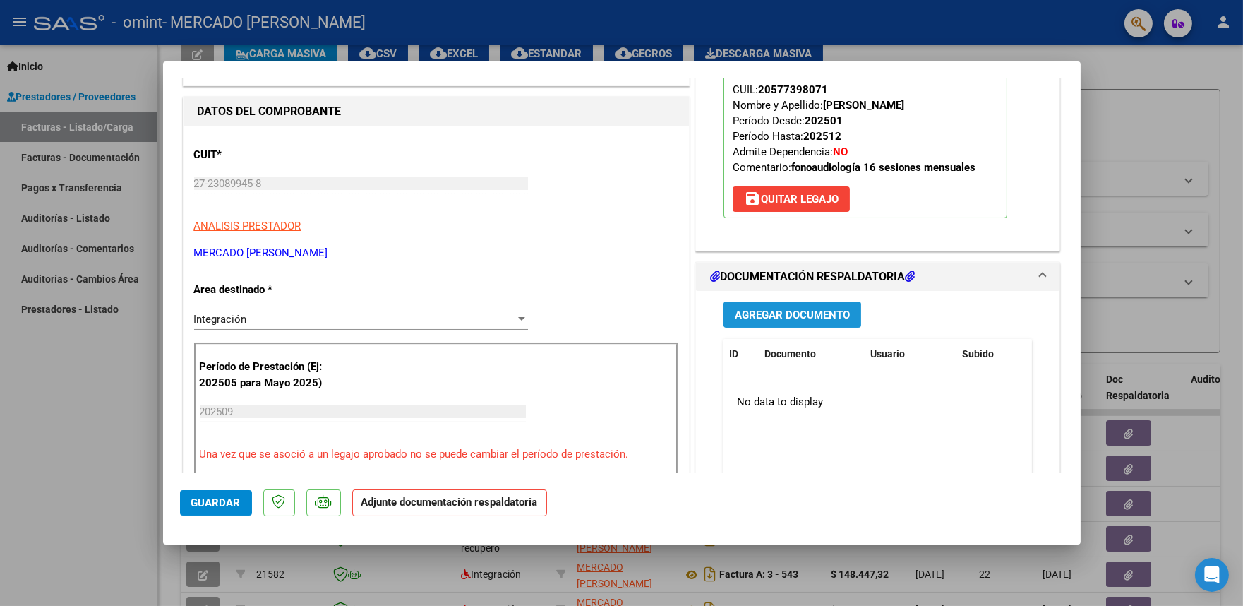
click at [786, 316] on span "Agregar Documento" at bounding box center [792, 314] width 115 height 13
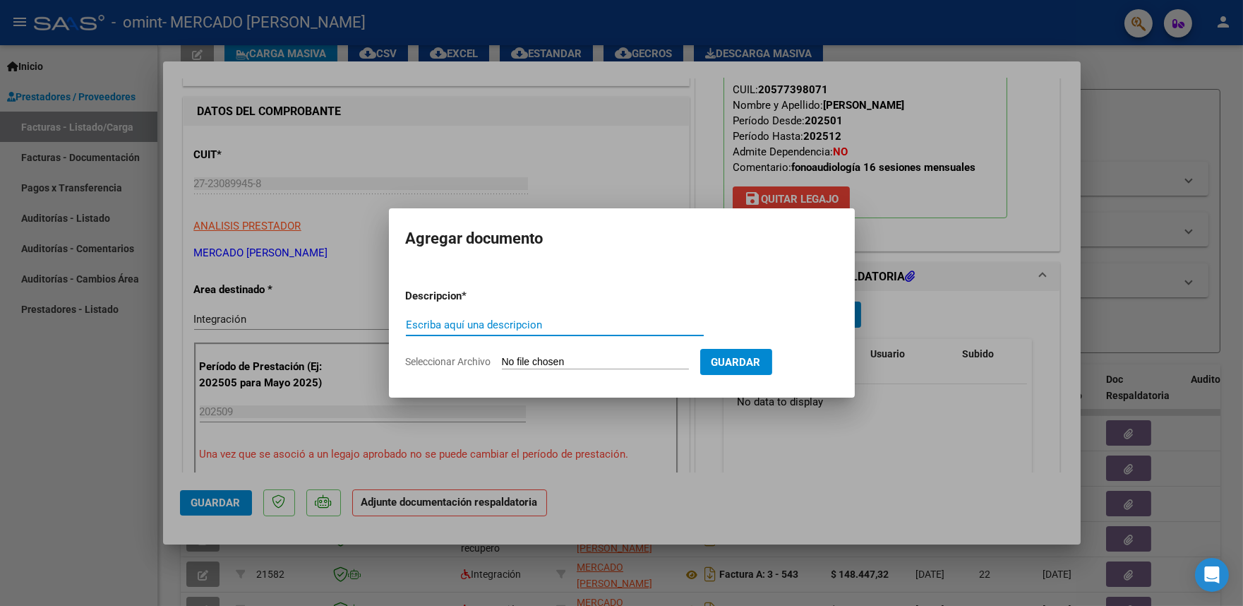
click at [527, 356] on input "Seleccionar Archivo" at bounding box center [595, 362] width 187 height 13
type input "C:\fakepath\[PERSON_NAME].pdf"
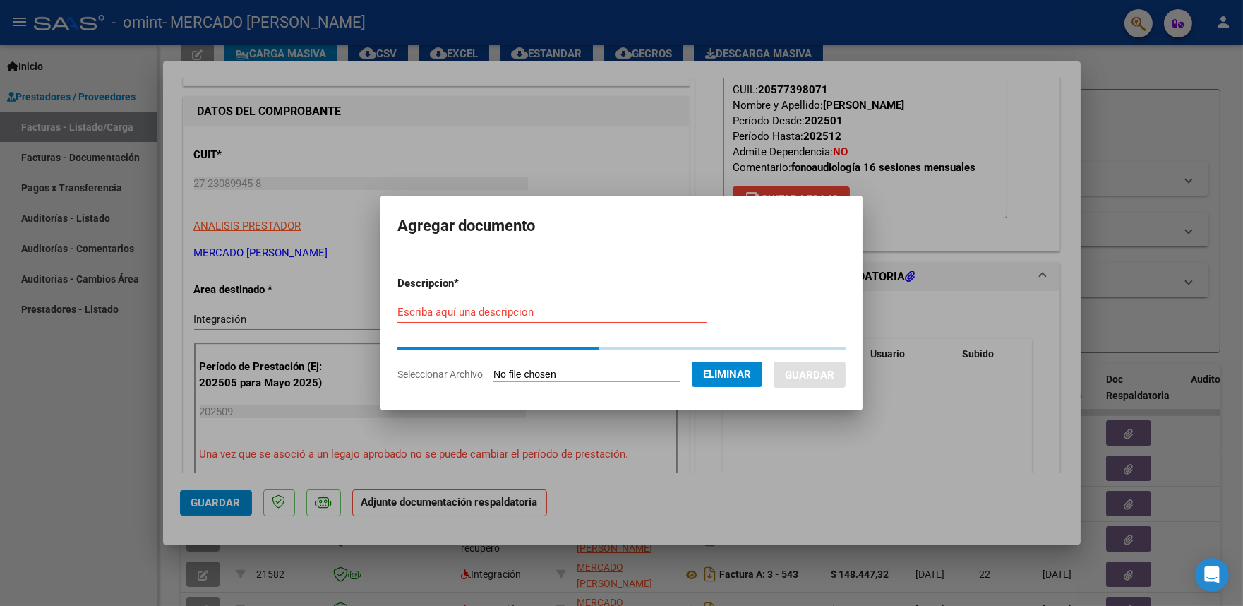
click at [466, 311] on input "Escriba aquí una descripcion" at bounding box center [551, 312] width 309 height 13
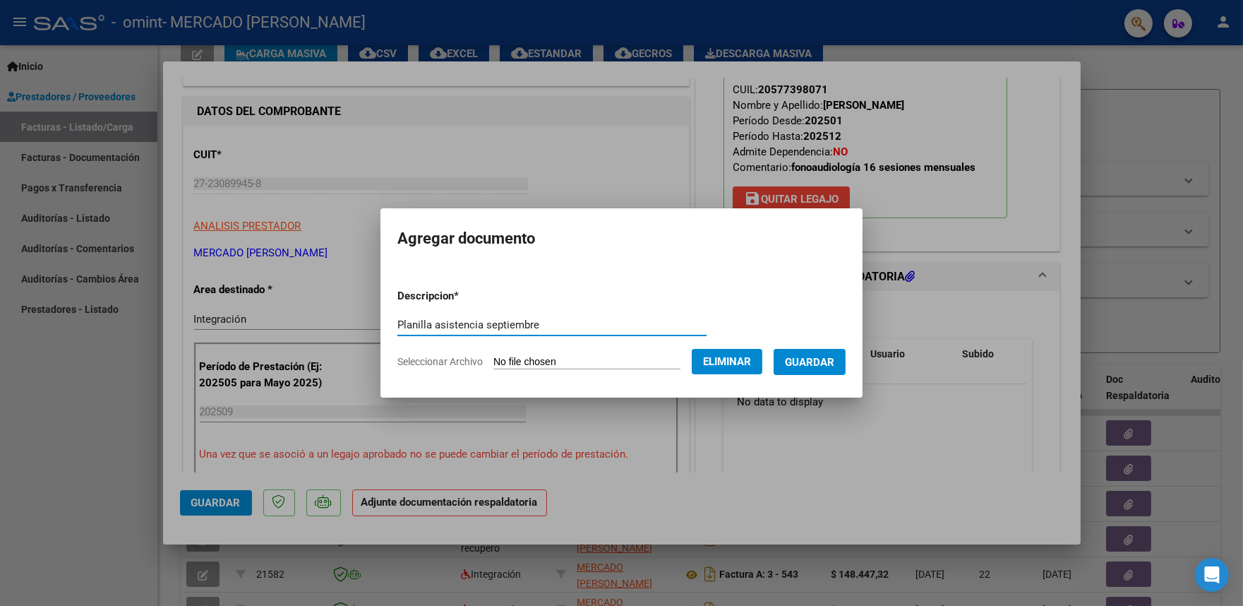
type input "Planilla asistencia septiembre"
click at [829, 368] on span "Guardar" at bounding box center [809, 362] width 49 height 13
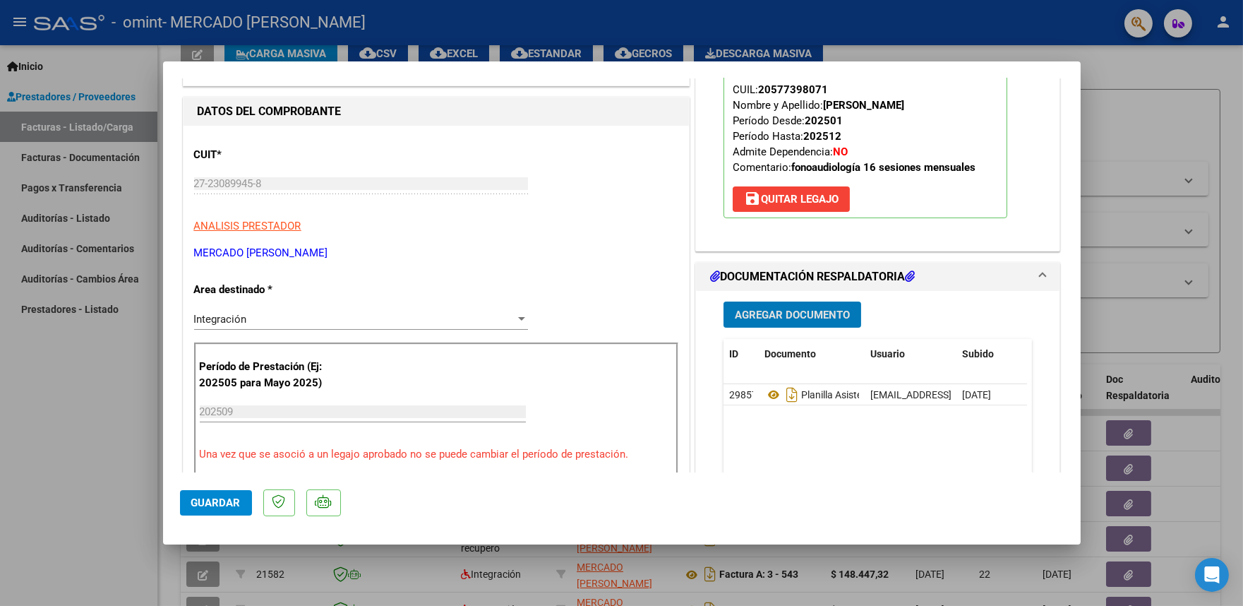
drag, startPoint x: 196, startPoint y: 507, endPoint x: 447, endPoint y: 497, distance: 250.8
click at [198, 507] on span "Guardar" at bounding box center [215, 502] width 49 height 13
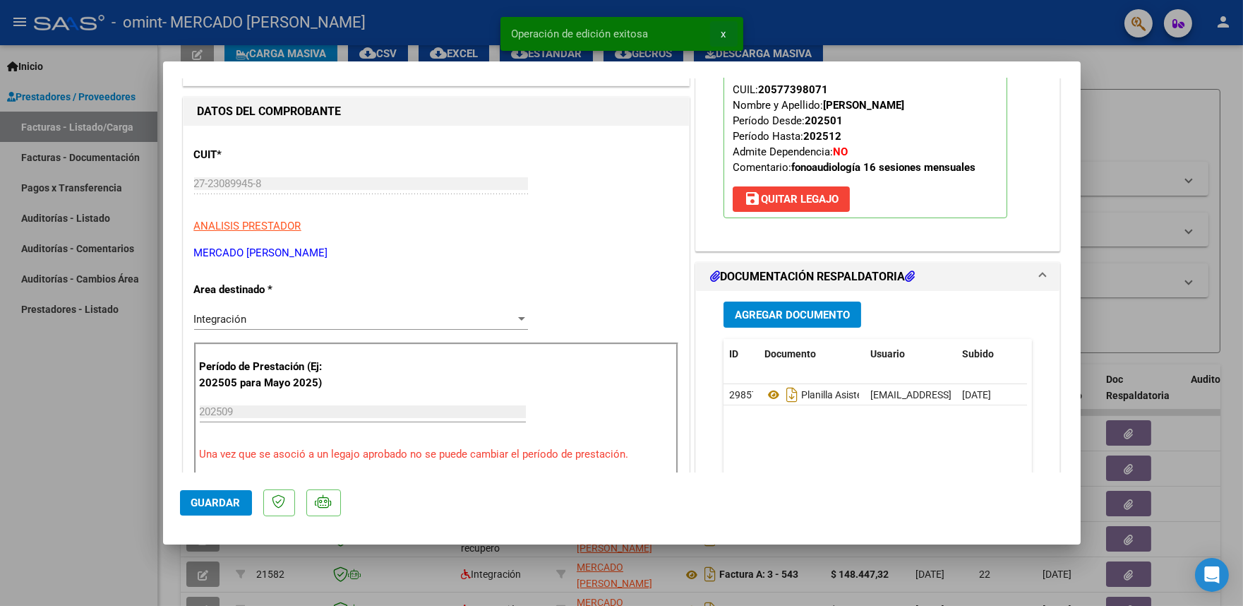
click at [722, 32] on span "x" at bounding box center [723, 34] width 5 height 13
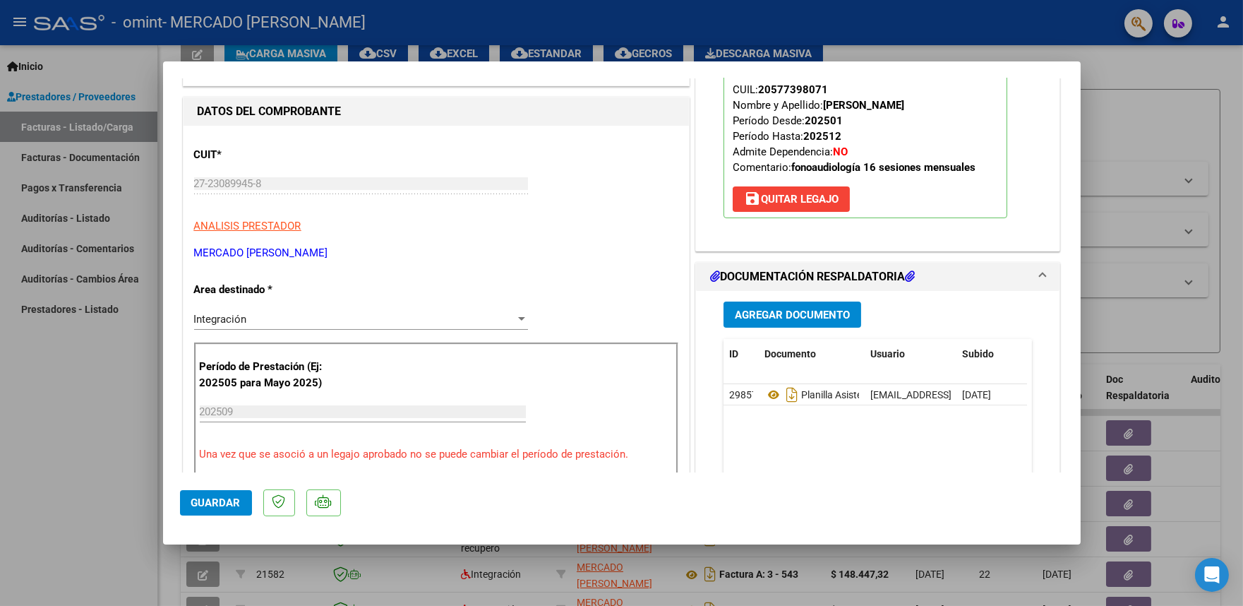
click at [224, 505] on span "Guardar" at bounding box center [215, 502] width 49 height 13
